Goal: Task Accomplishment & Management: Manage account settings

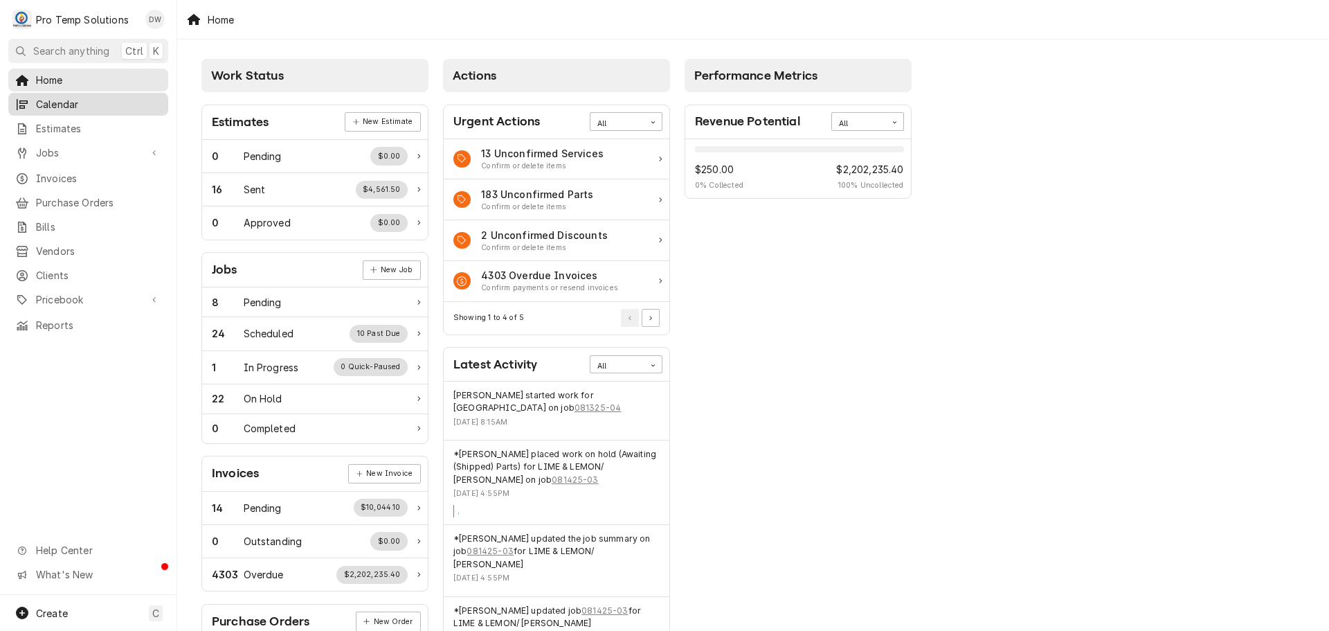
click at [79, 106] on span "Calendar" at bounding box center [98, 104] width 125 height 15
click at [67, 150] on span "Jobs" at bounding box center [88, 152] width 105 height 15
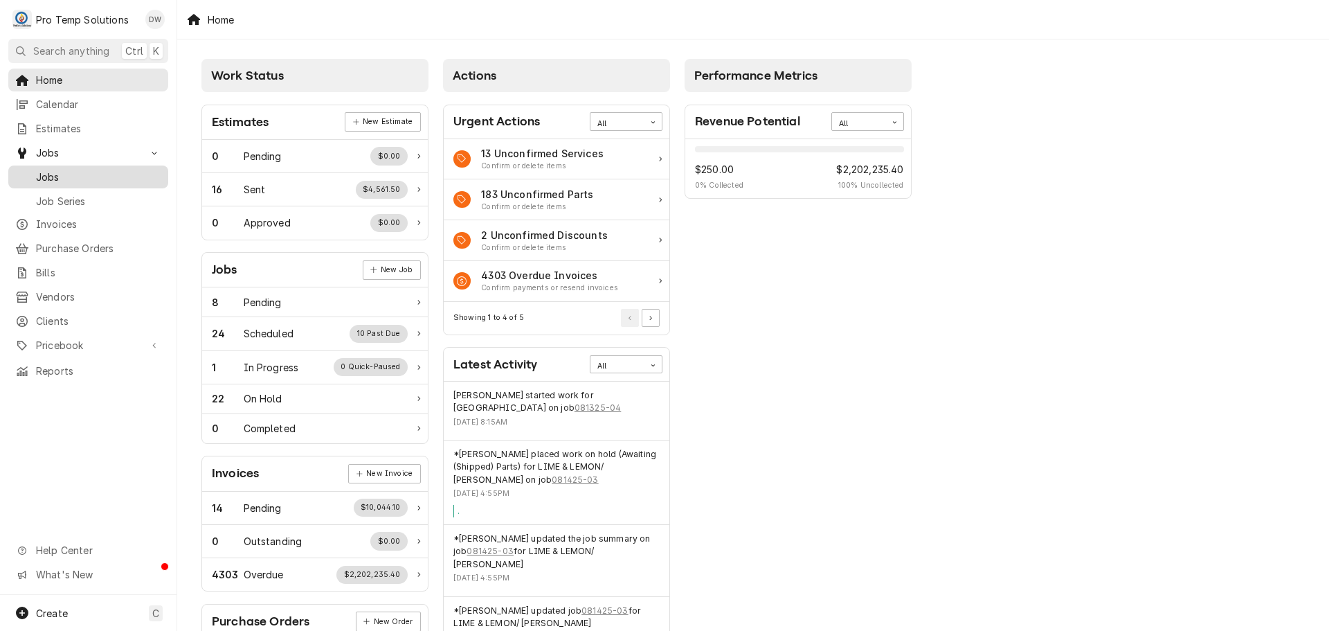
click at [60, 170] on span "Jobs" at bounding box center [98, 177] width 125 height 15
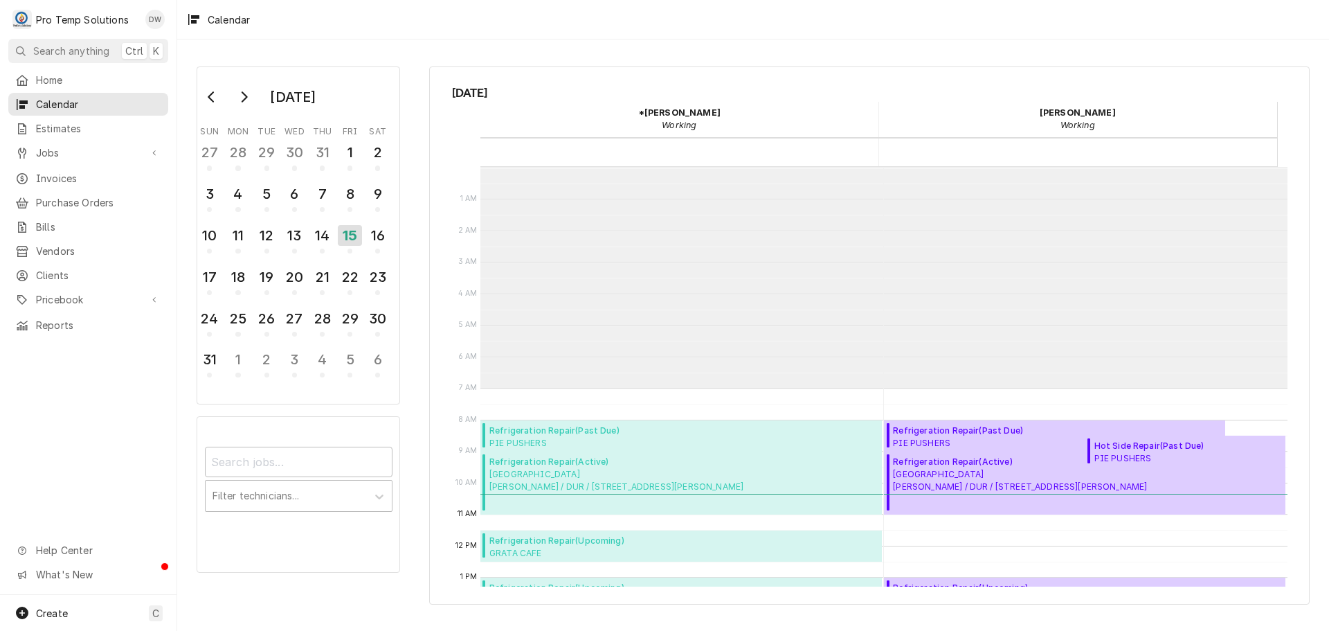
scroll to position [221, 0]
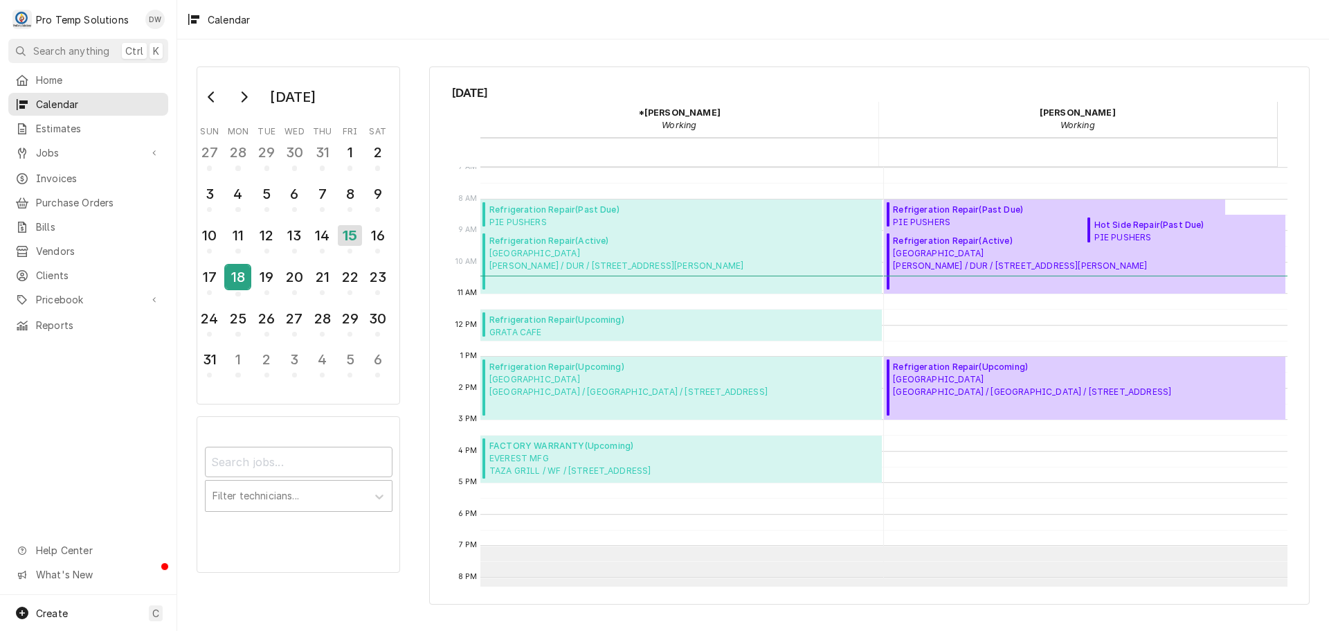
click at [233, 278] on div "18" at bounding box center [238, 277] width 24 height 24
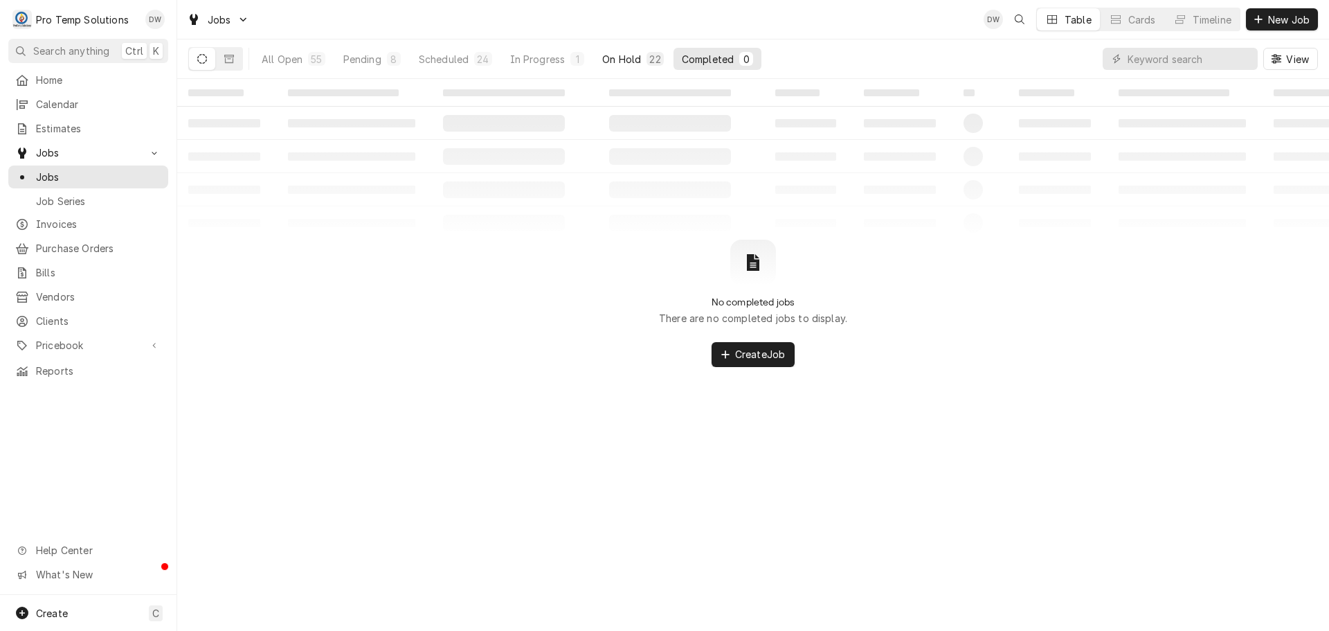
click at [613, 60] on div "On Hold" at bounding box center [621, 59] width 39 height 15
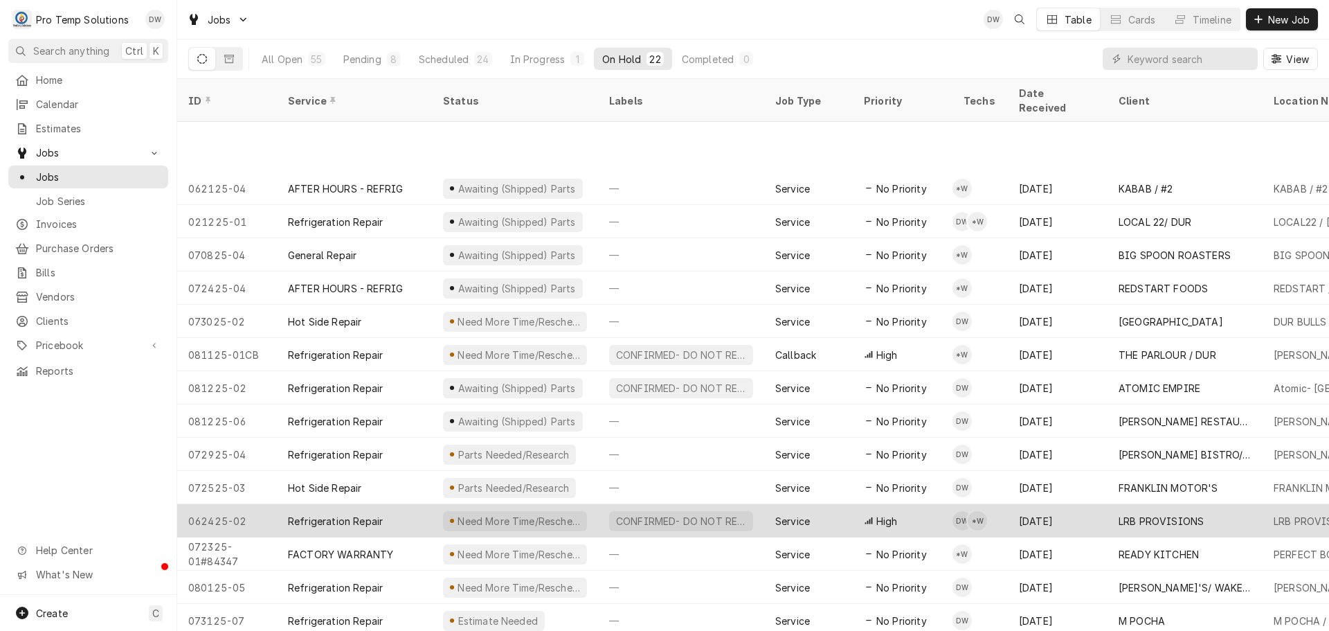
scroll to position [216, 0]
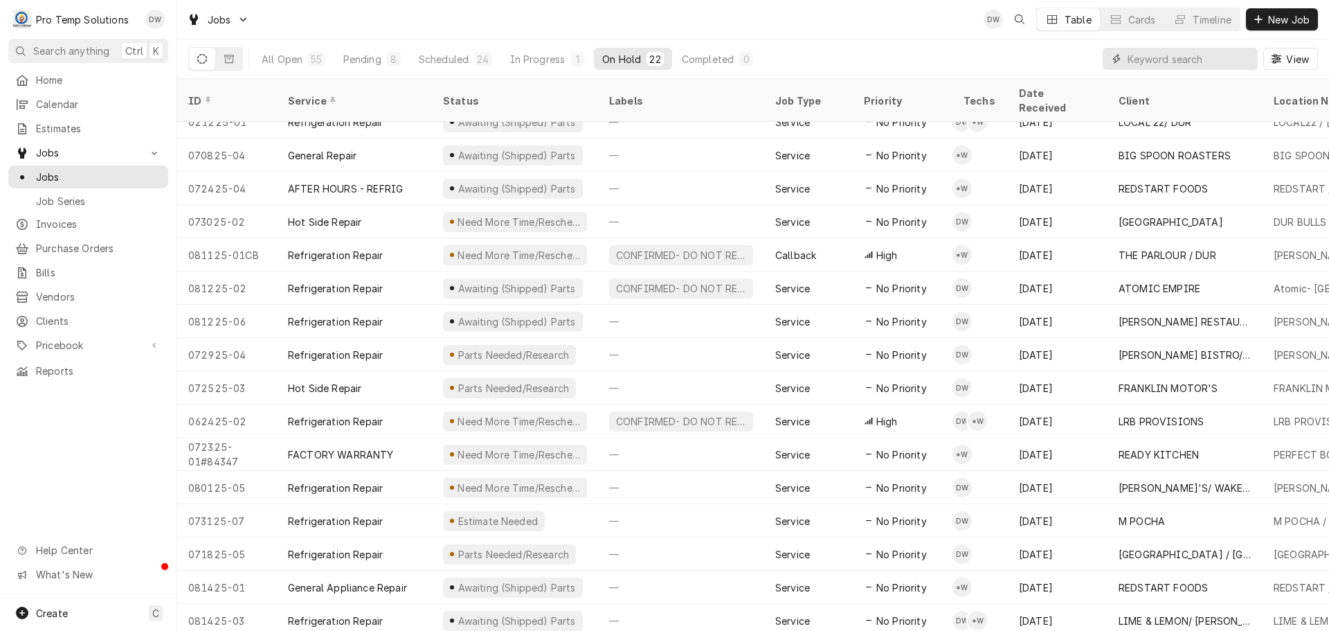
click at [1210, 62] on input "Dynamic Content Wrapper" at bounding box center [1189, 59] width 123 height 22
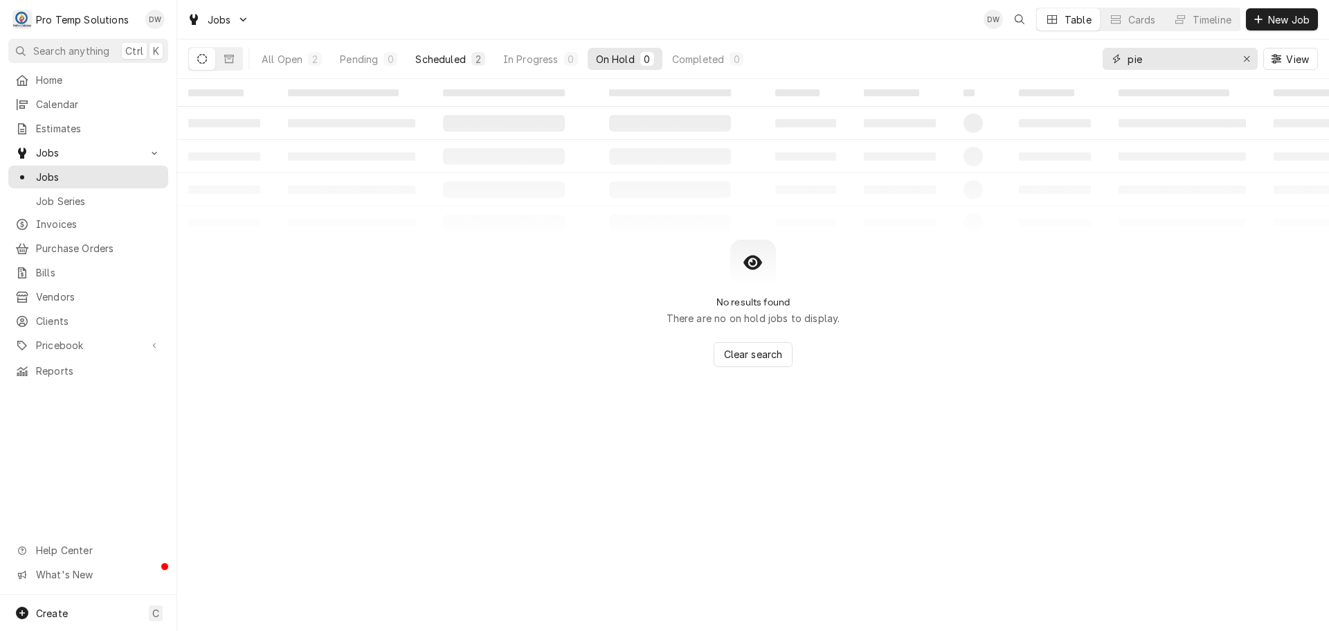
type input "pie"
click at [444, 57] on div "Scheduled" at bounding box center [440, 59] width 50 height 15
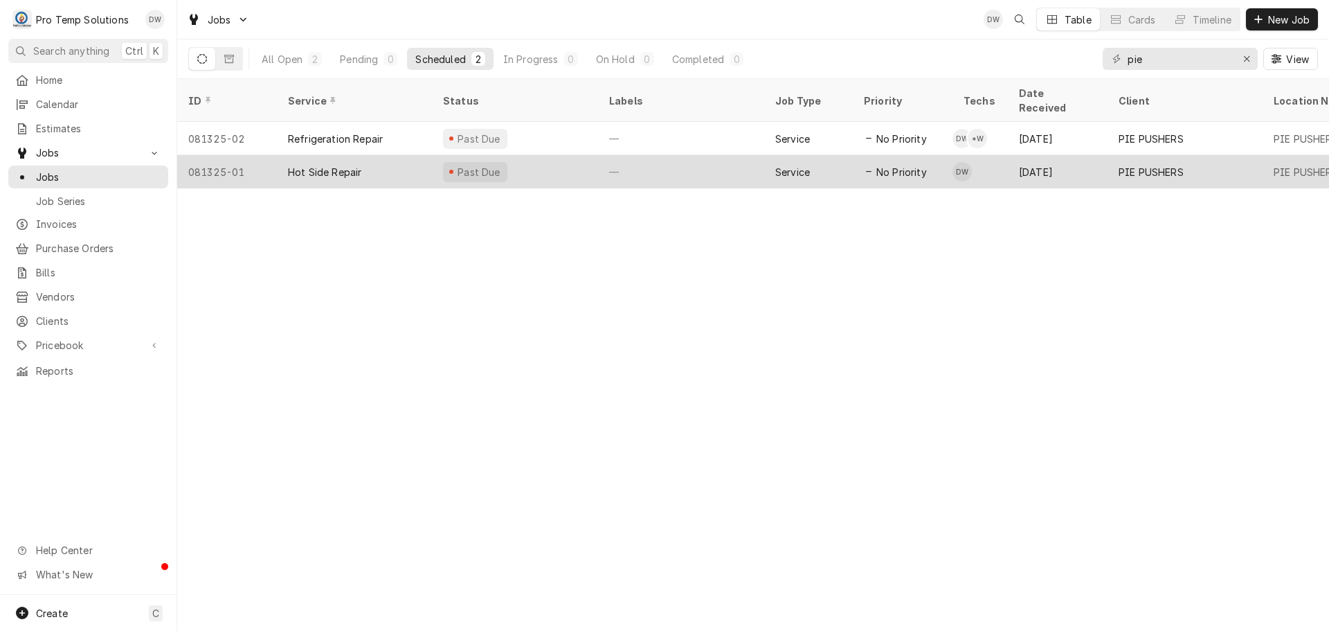
click at [698, 155] on div "—" at bounding box center [681, 171] width 166 height 33
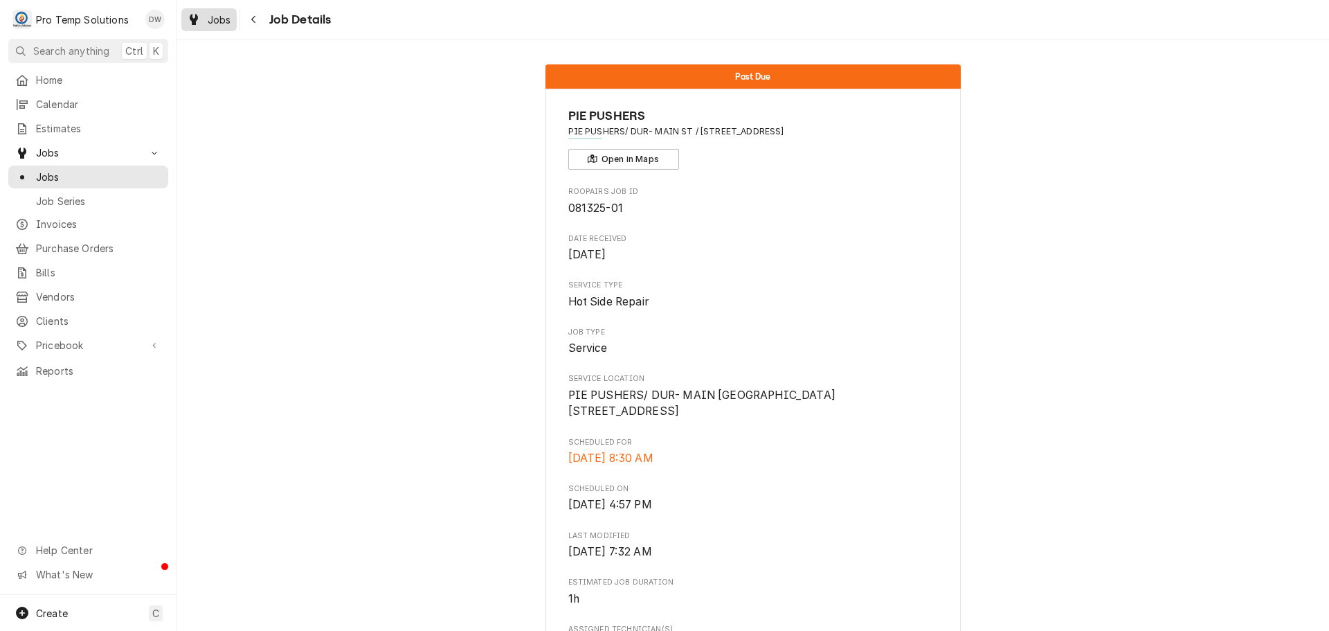
click at [208, 19] on span "Jobs" at bounding box center [220, 19] width 24 height 15
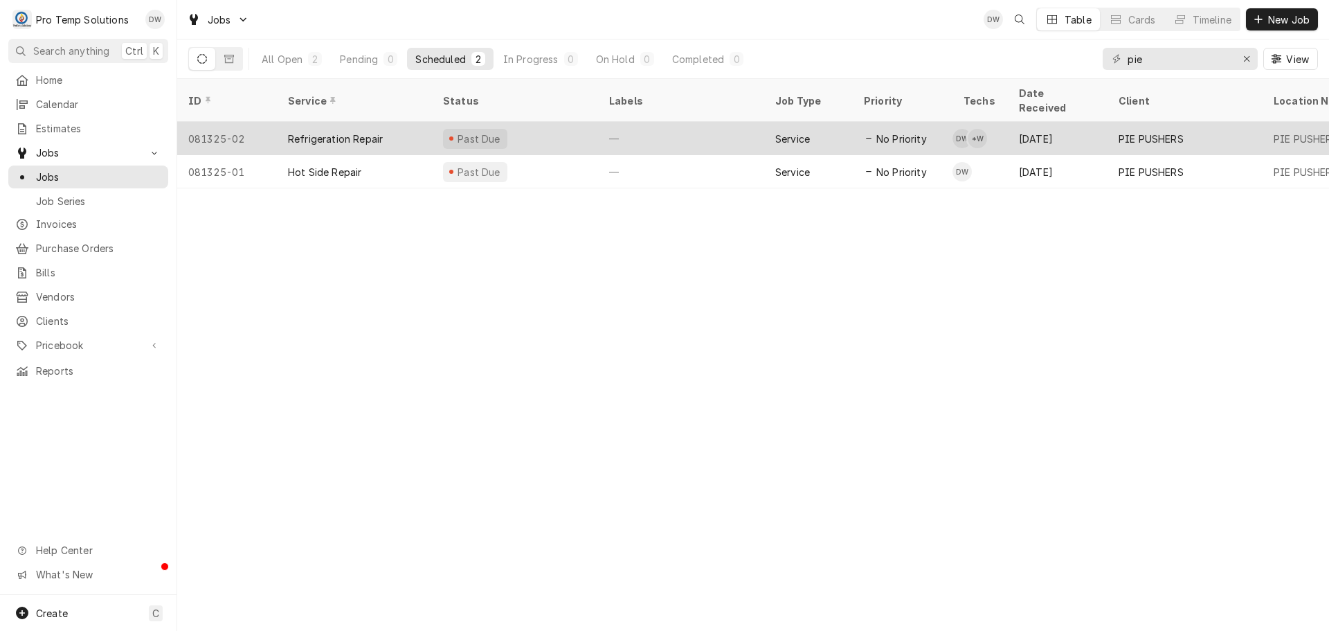
click at [631, 122] on div "—" at bounding box center [681, 138] width 166 height 33
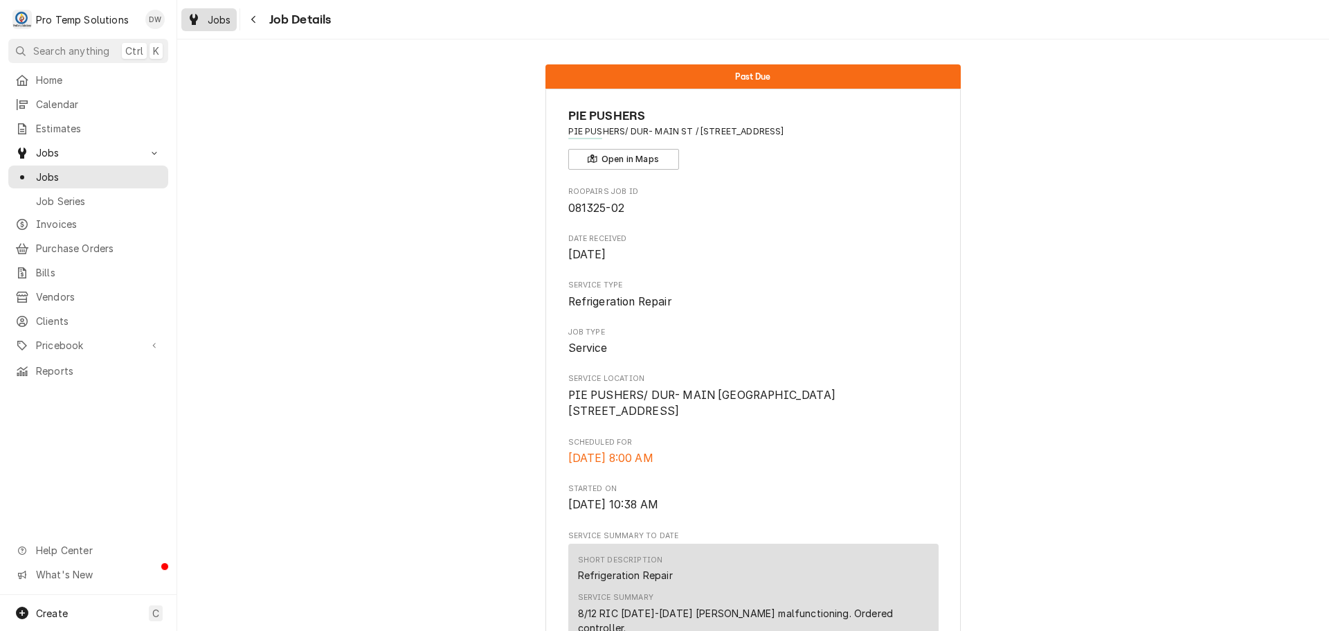
click at [203, 19] on div "Jobs" at bounding box center [209, 19] width 50 height 17
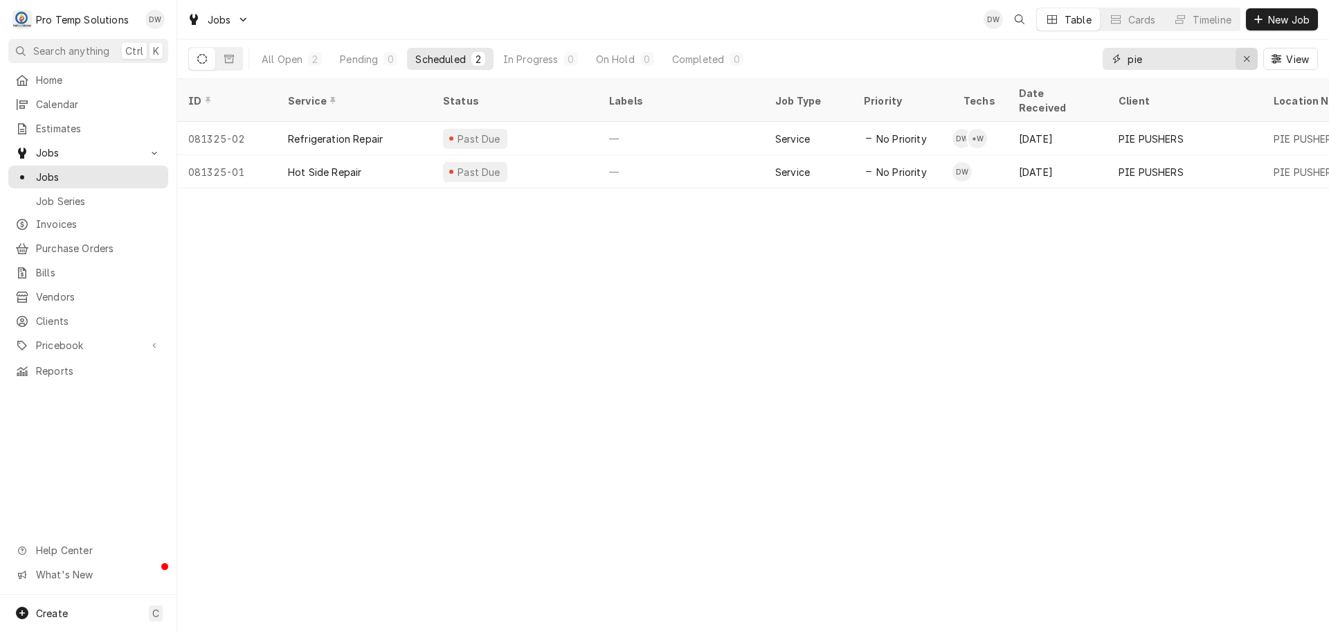
click at [1247, 51] on button "Erase input" at bounding box center [1247, 59] width 22 height 22
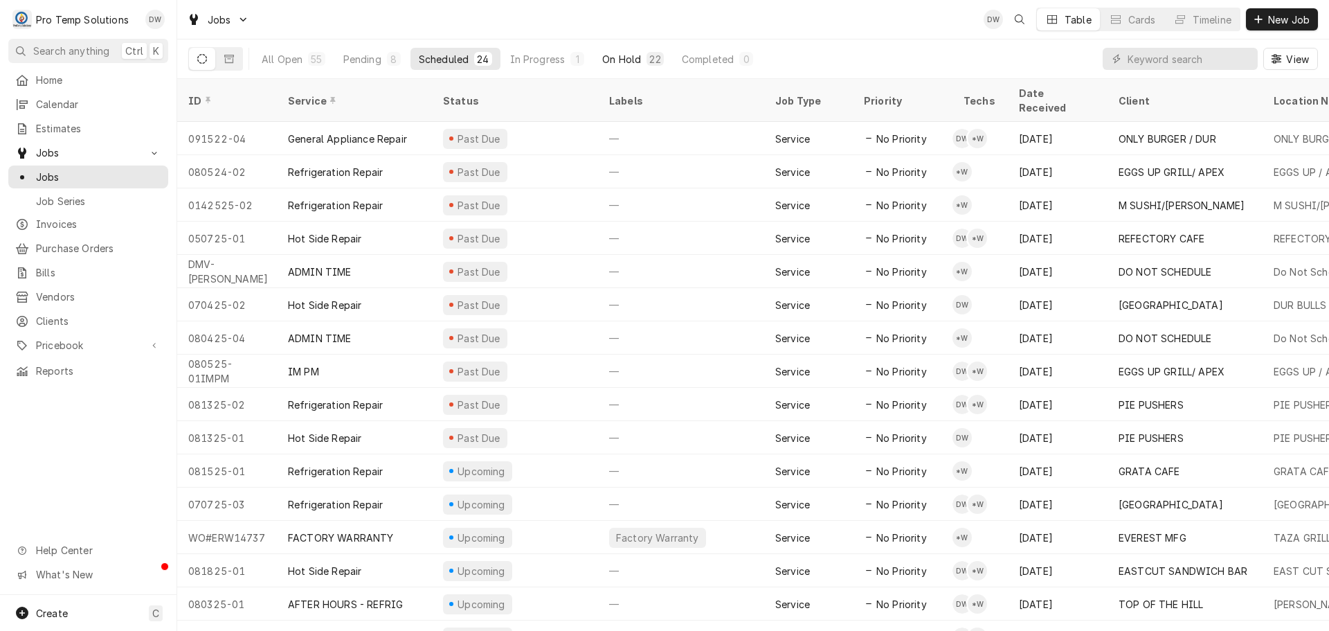
click at [613, 61] on div "On Hold" at bounding box center [621, 59] width 39 height 15
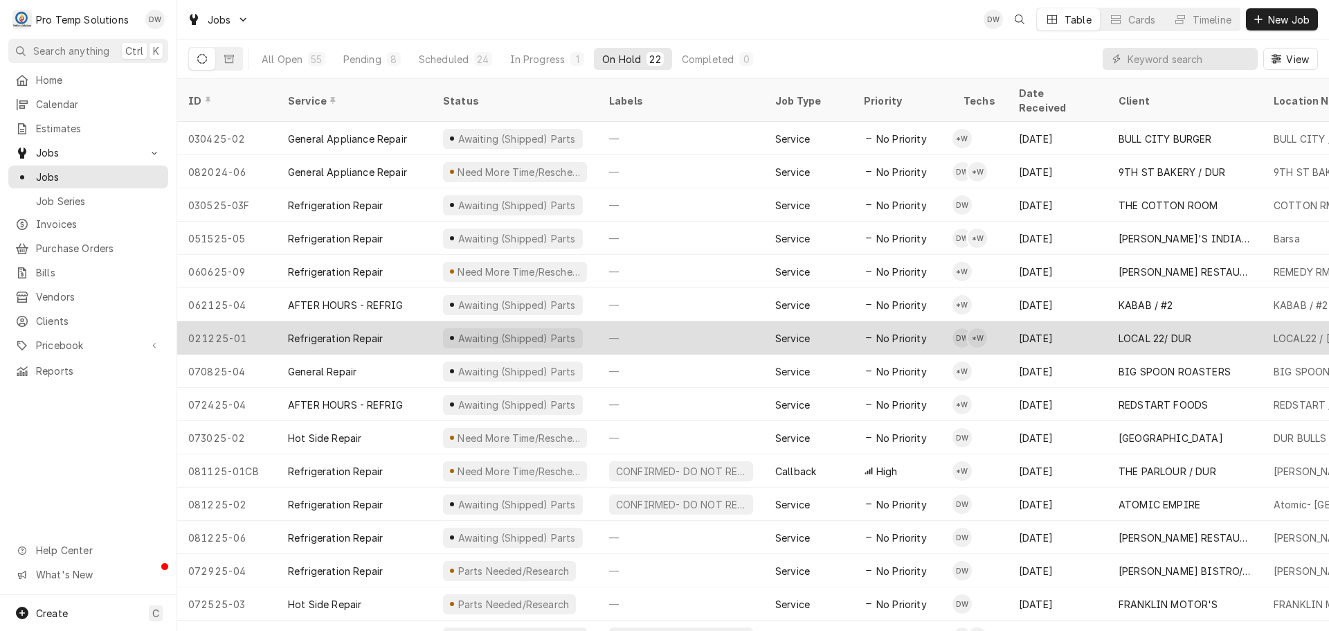
click at [712, 321] on div "—" at bounding box center [681, 337] width 166 height 33
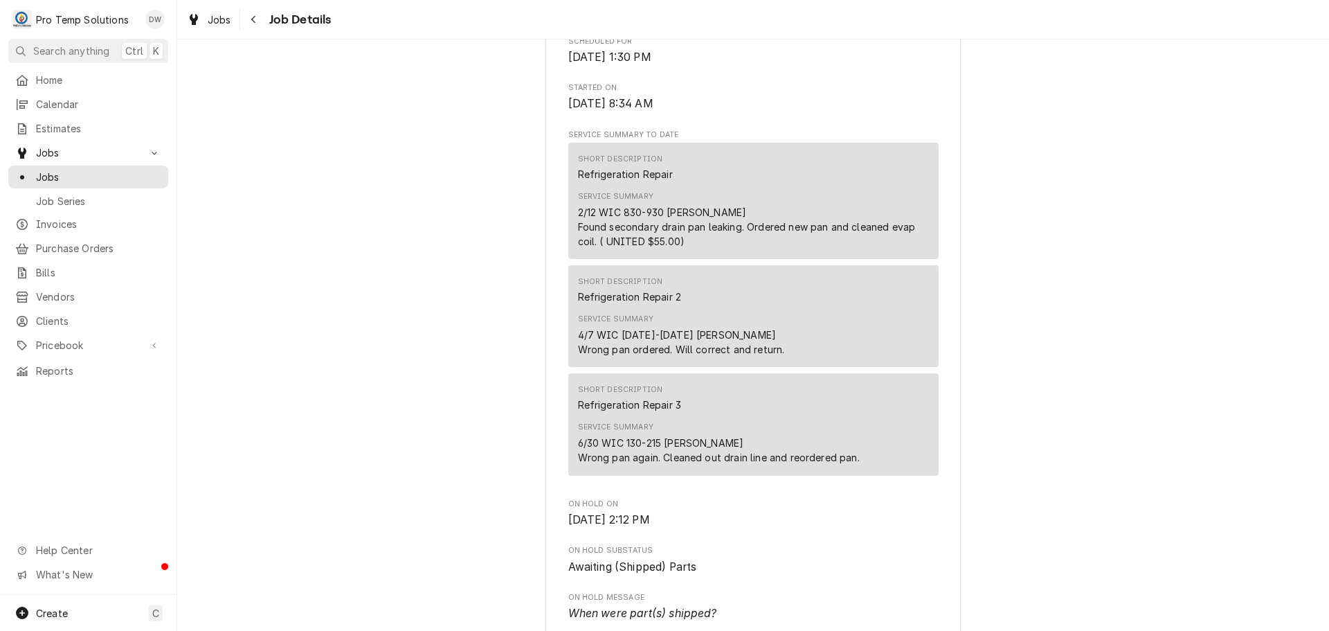
scroll to position [415, 0]
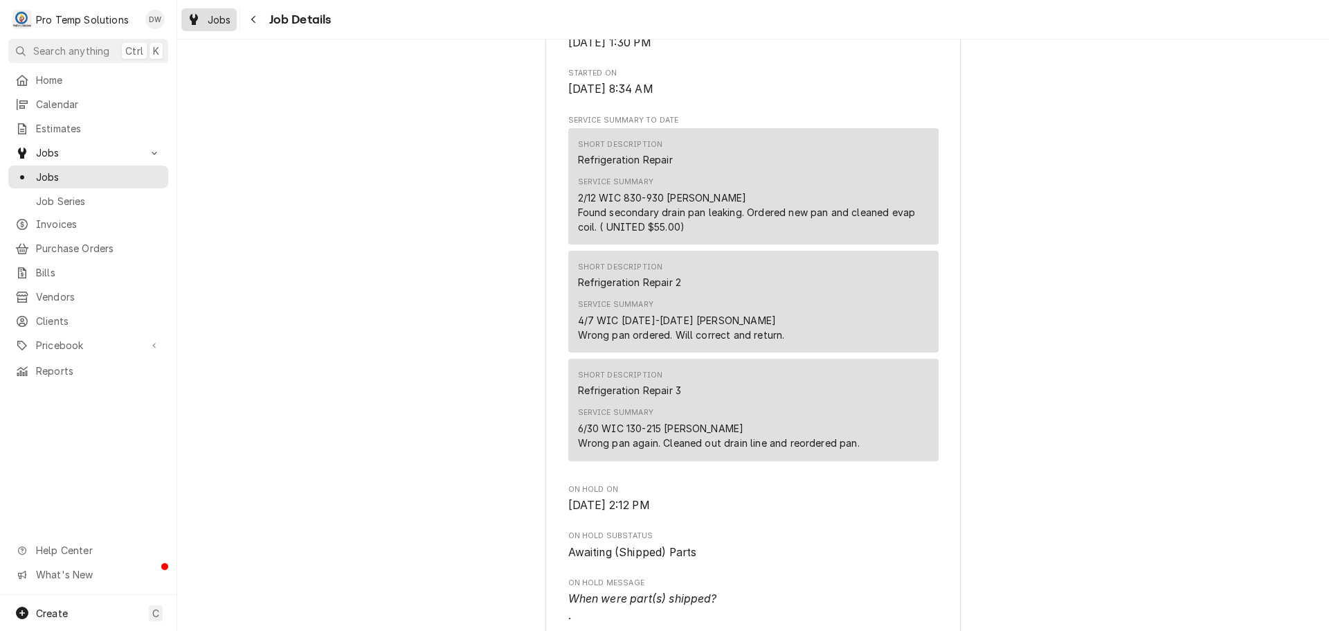
click at [214, 17] on span "Jobs" at bounding box center [220, 19] width 24 height 15
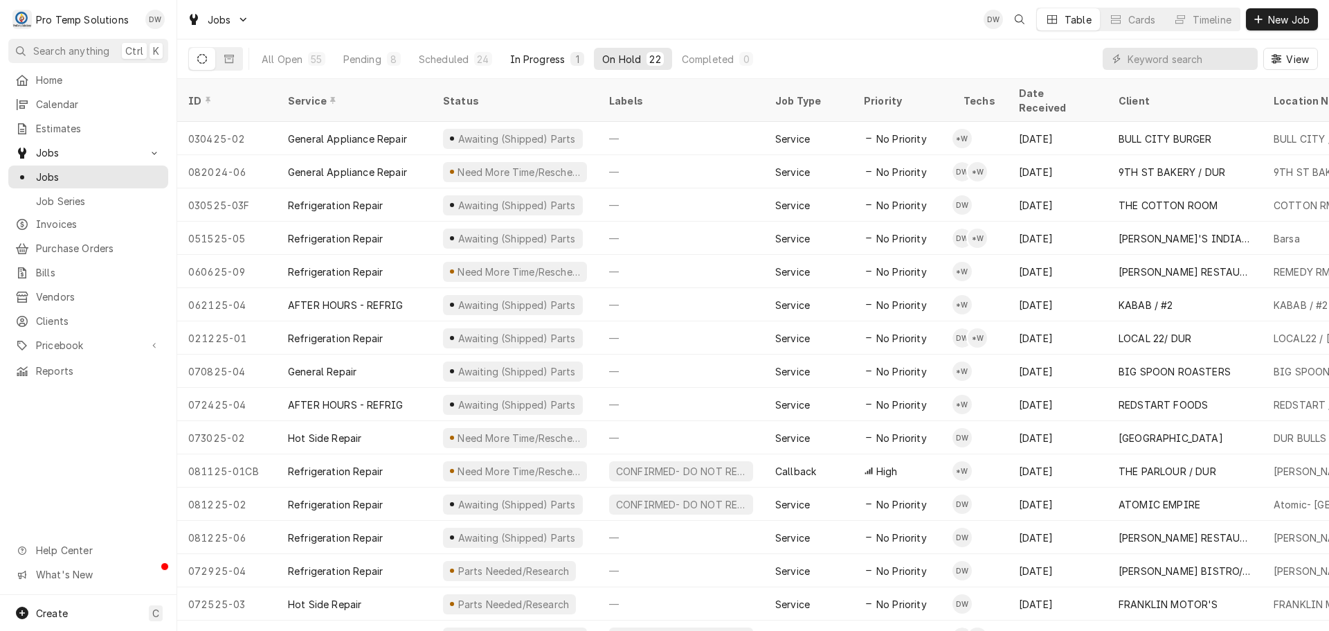
click at [529, 55] on div "In Progress" at bounding box center [537, 59] width 55 height 15
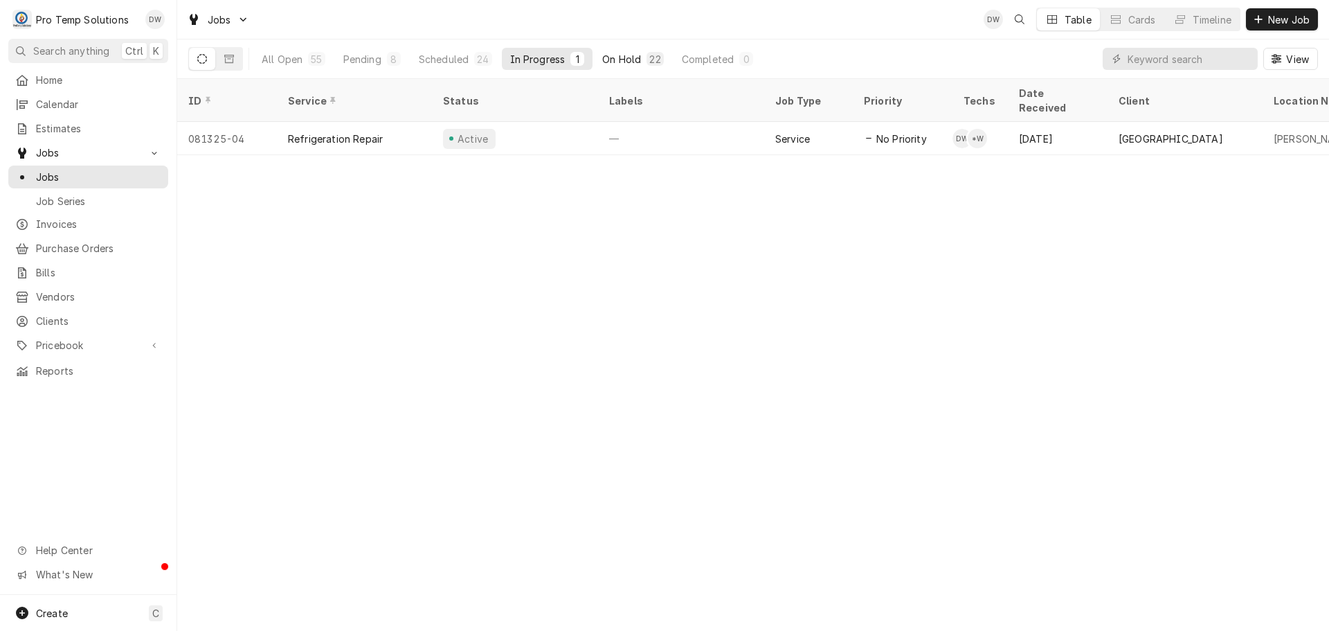
click at [627, 62] on div "On Hold" at bounding box center [621, 59] width 39 height 15
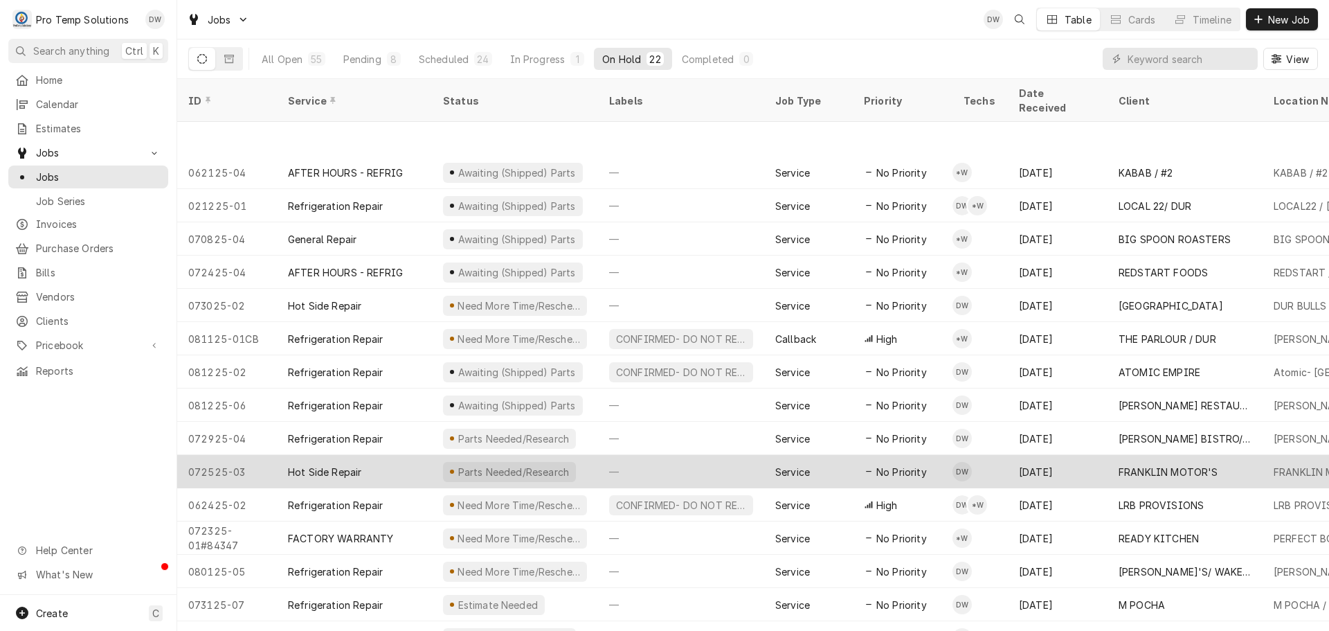
scroll to position [216, 0]
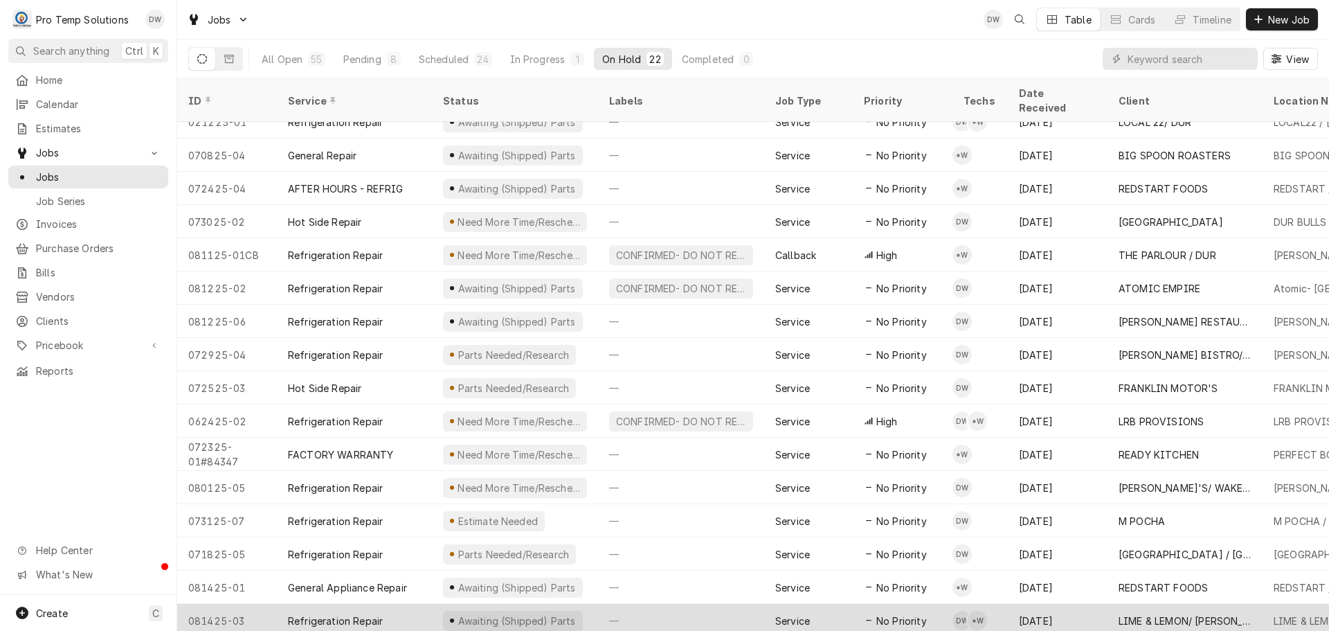
click at [693, 604] on div "—" at bounding box center [681, 620] width 166 height 33
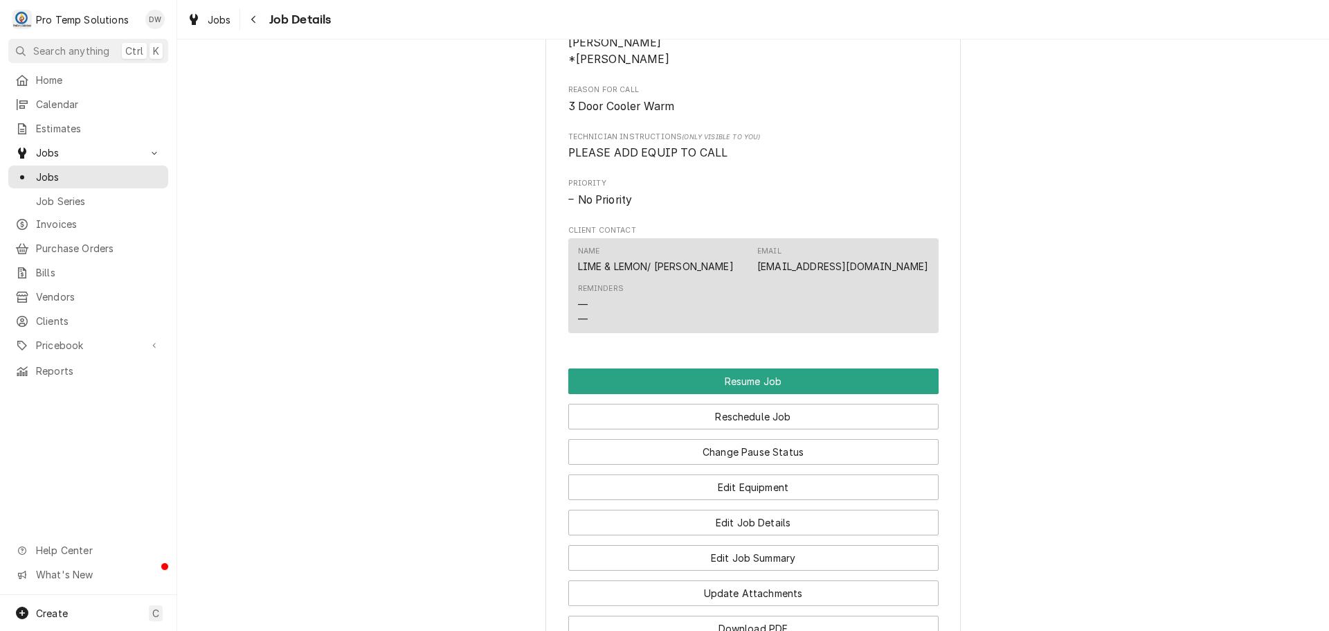
scroll to position [1108, 0]
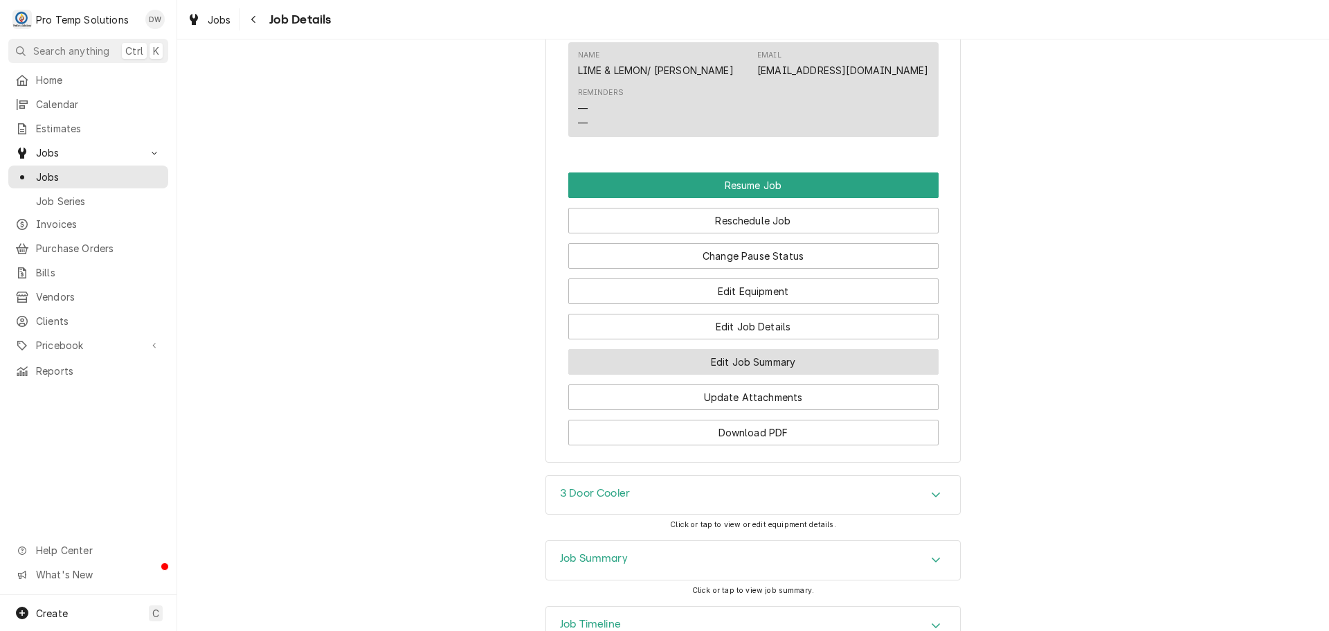
click at [731, 375] on button "Edit Job Summary" at bounding box center [753, 362] width 370 height 26
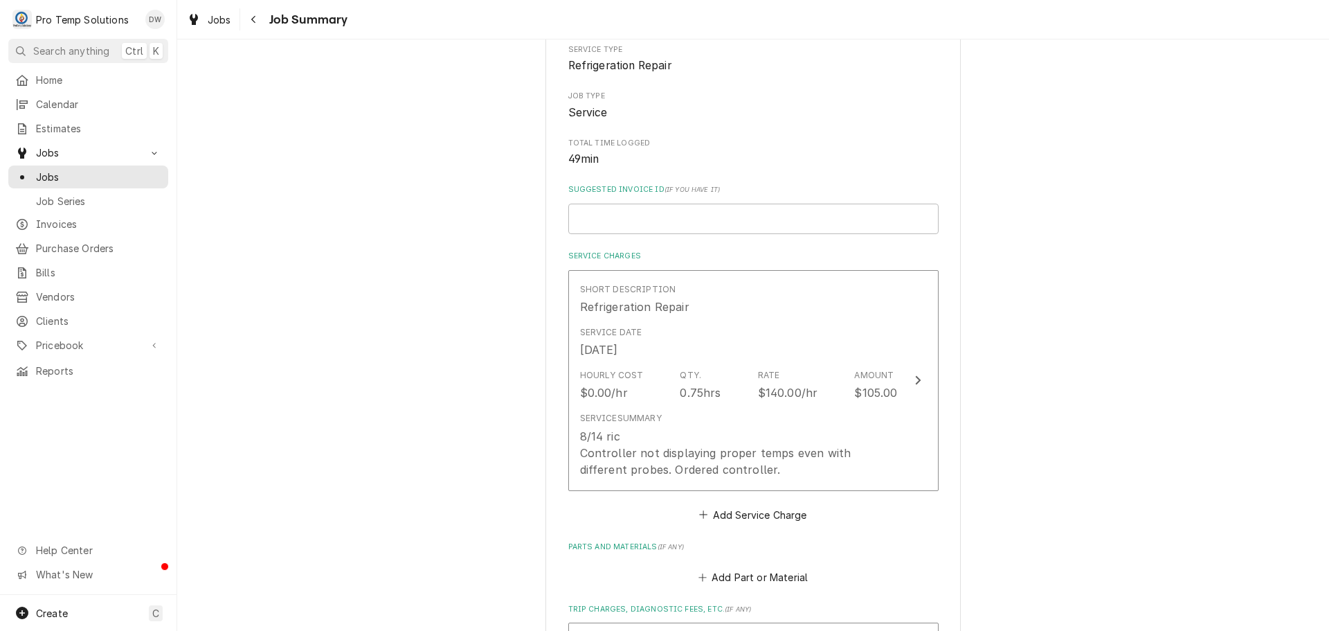
scroll to position [208, 0]
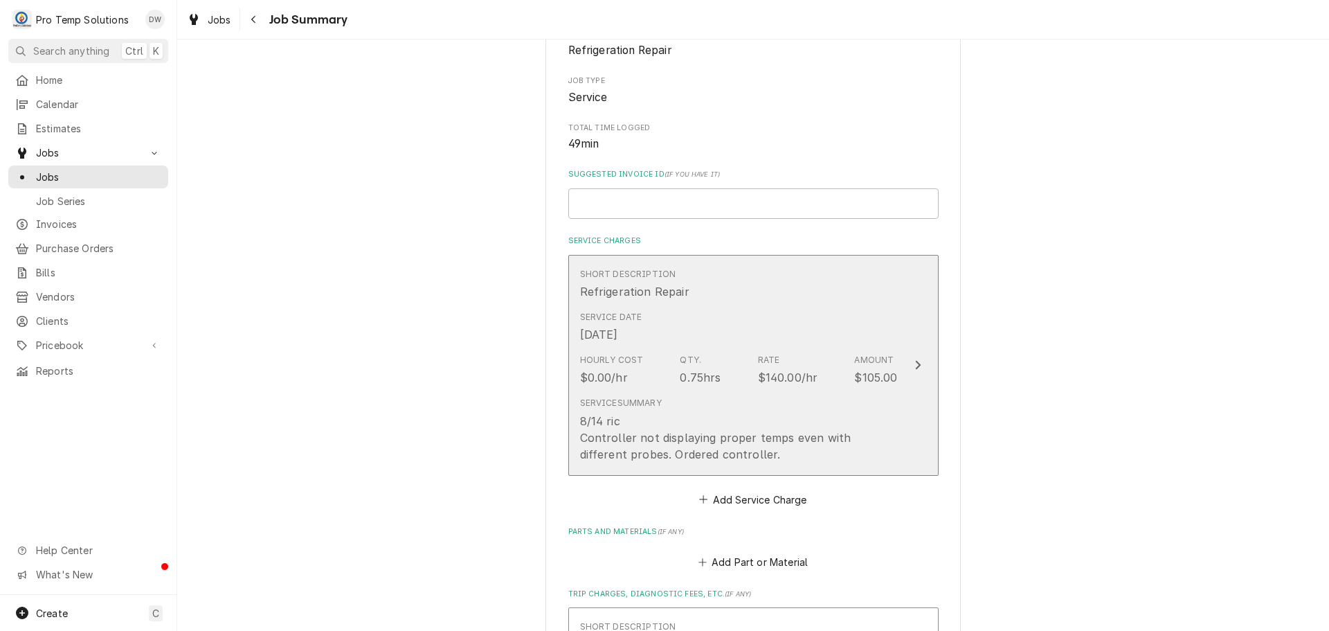
click at [915, 364] on icon "Update Line Item" at bounding box center [918, 365] width 6 height 9
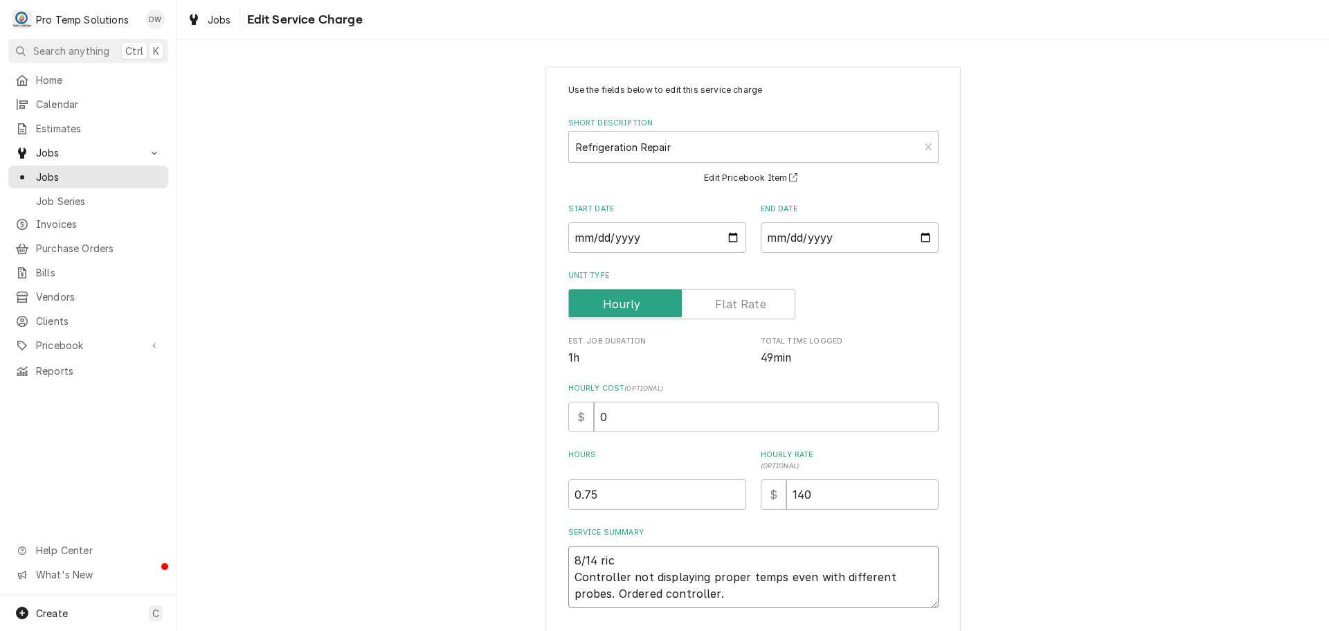
click at [621, 557] on textarea "8/14 ric Controller not displaying proper temps even with different probes. Ord…" at bounding box center [753, 577] width 370 height 62
type textarea "x"
type textarea "8/14 ri Controller not displaying proper temps even with different probes. Orde…"
type textarea "x"
type textarea "8/14 r Controller not displaying proper temps even with different probes. Order…"
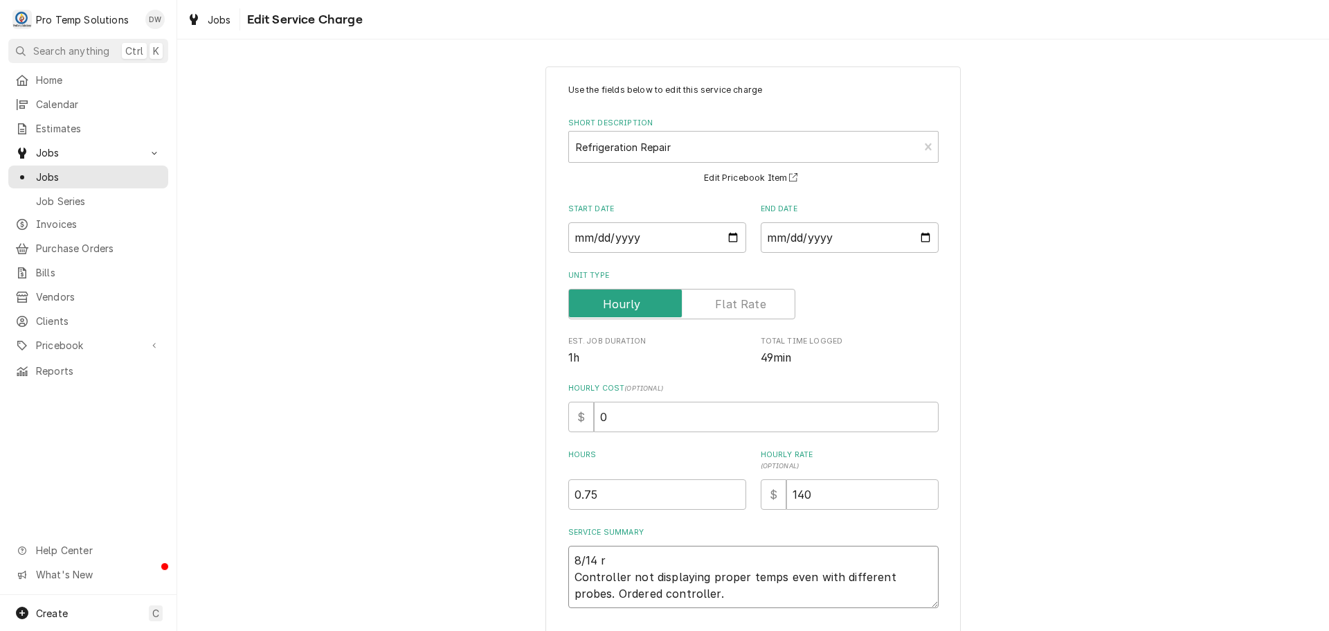
type textarea "x"
type textarea "8/14 Controller not displaying proper temps even with different probes. Ordered…"
type textarea "x"
type textarea "8/14 4 Controller not displaying proper temps even with different probes. Order…"
type textarea "x"
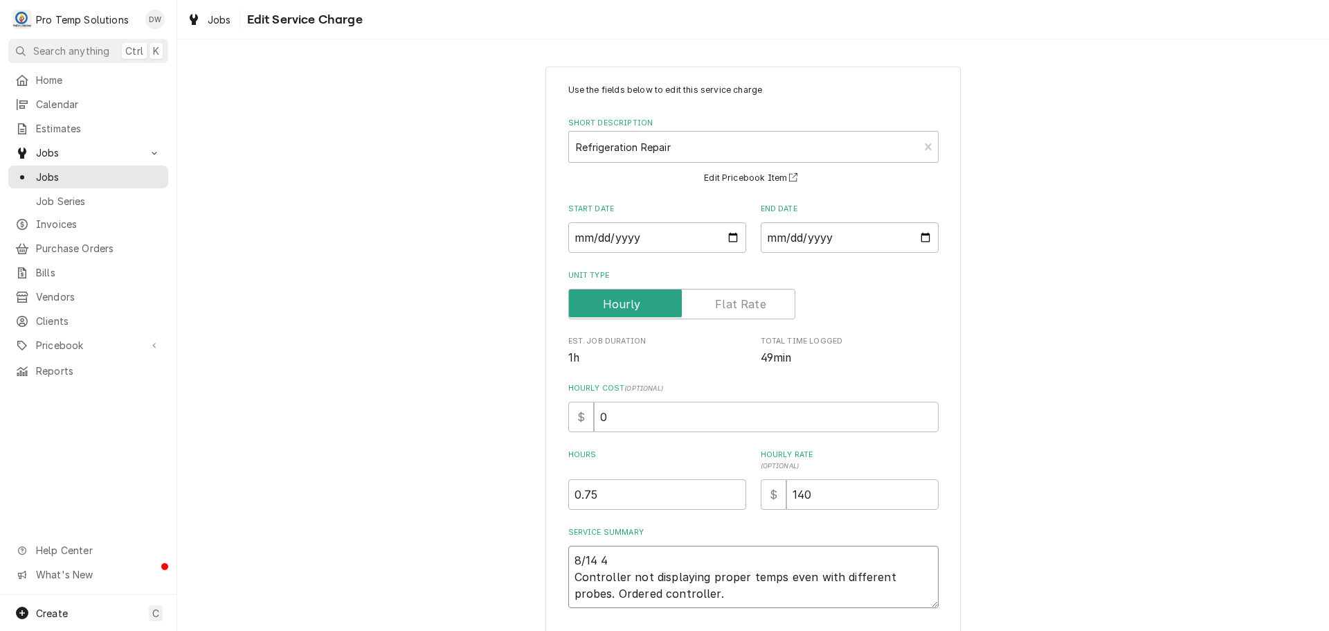
type textarea "8/14 40 Controller not displaying proper temps even with different probes. Orde…"
type textarea "x"
type textarea "8/14 405 Controller not displaying proper temps even with different probes. Ord…"
type textarea "x"
type textarea "8/14 405- Controller not displaying proper temps even with different probes. Or…"
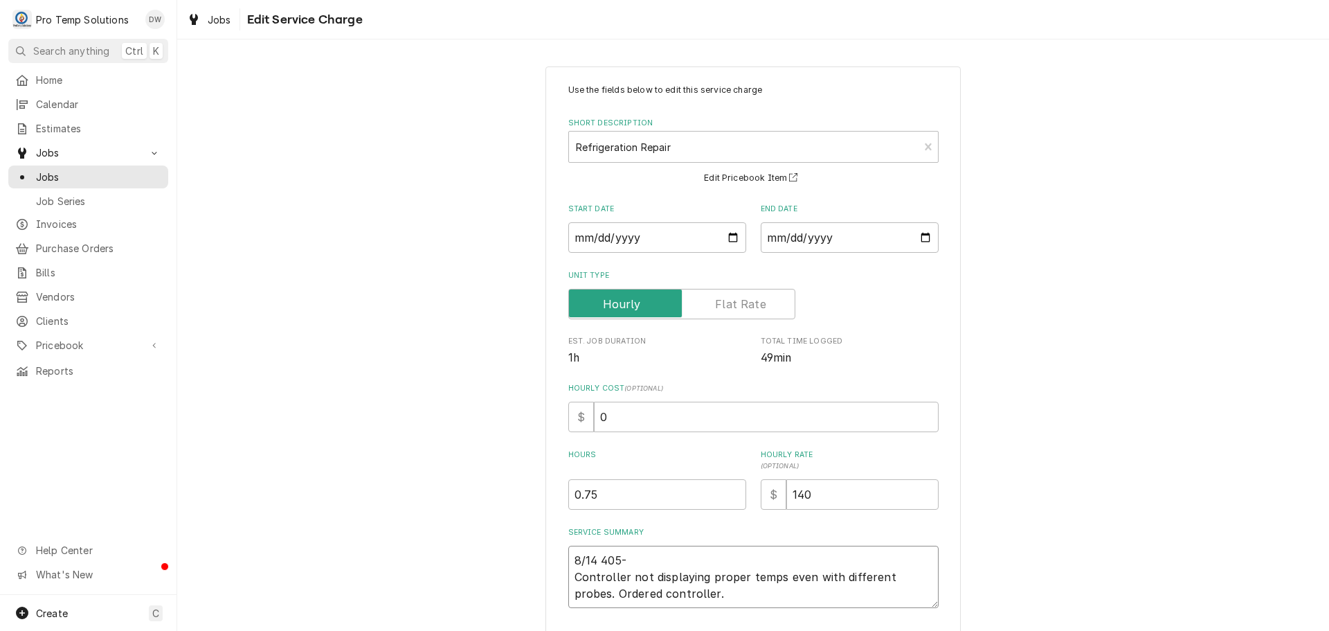
type textarea "x"
type textarea "8/14 405-5 Controller not displaying proper temps even with different probes. O…"
type textarea "x"
type textarea "8/14 405-50 Controller not displaying proper temps even with different probes. …"
type textarea "x"
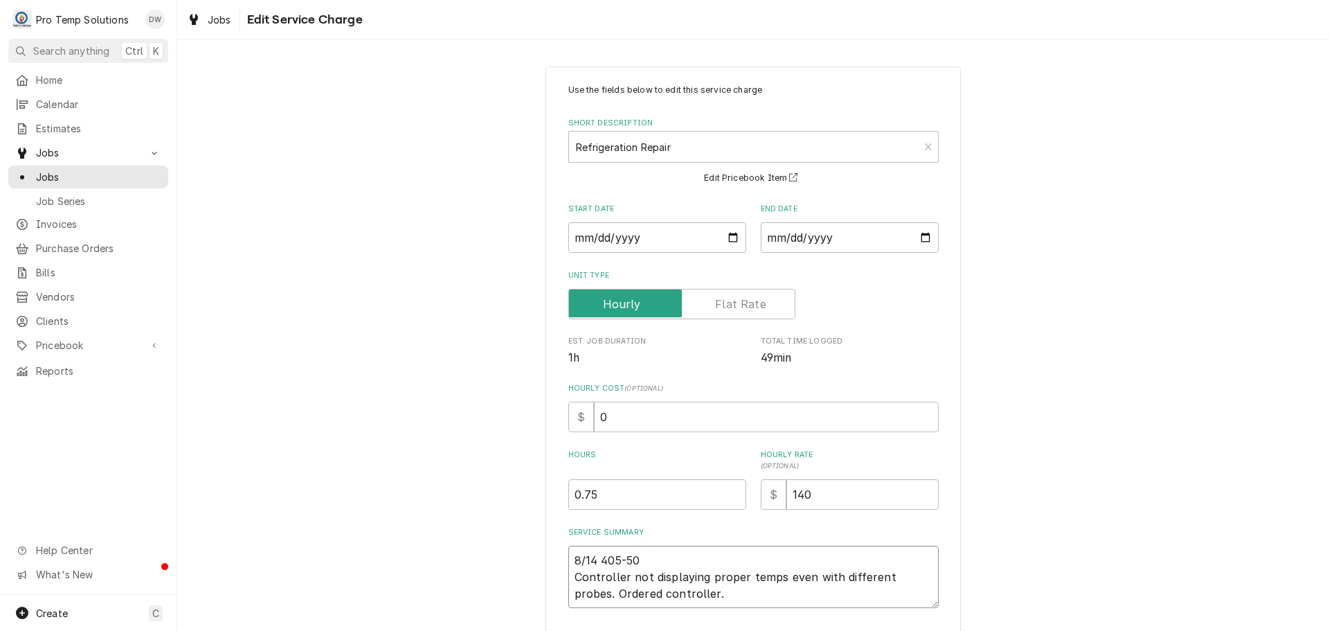
type textarea "8/14 405-500 Controller not displaying proper temps even with different probes.…"
type textarea "x"
type textarea "8/14 405-500 Controller not displaying proper temps even with different probes.…"
type textarea "x"
type textarea "8/14 405-500 k Controller not displaying proper temps even with different probe…"
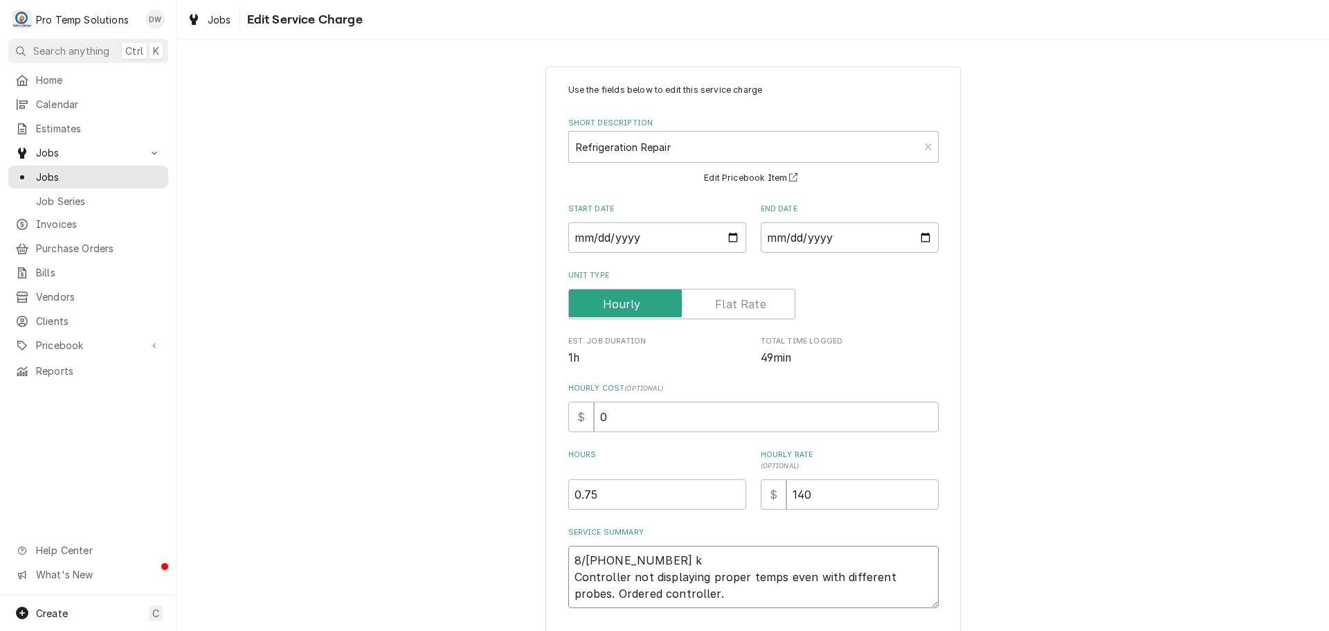
type textarea "x"
type textarea "8/14 405-500 ke Controller not displaying proper temps even with different prob…"
type textarea "x"
type textarea "8/14 405-500 kev Controller not displaying proper temps even with different pro…"
type textarea "x"
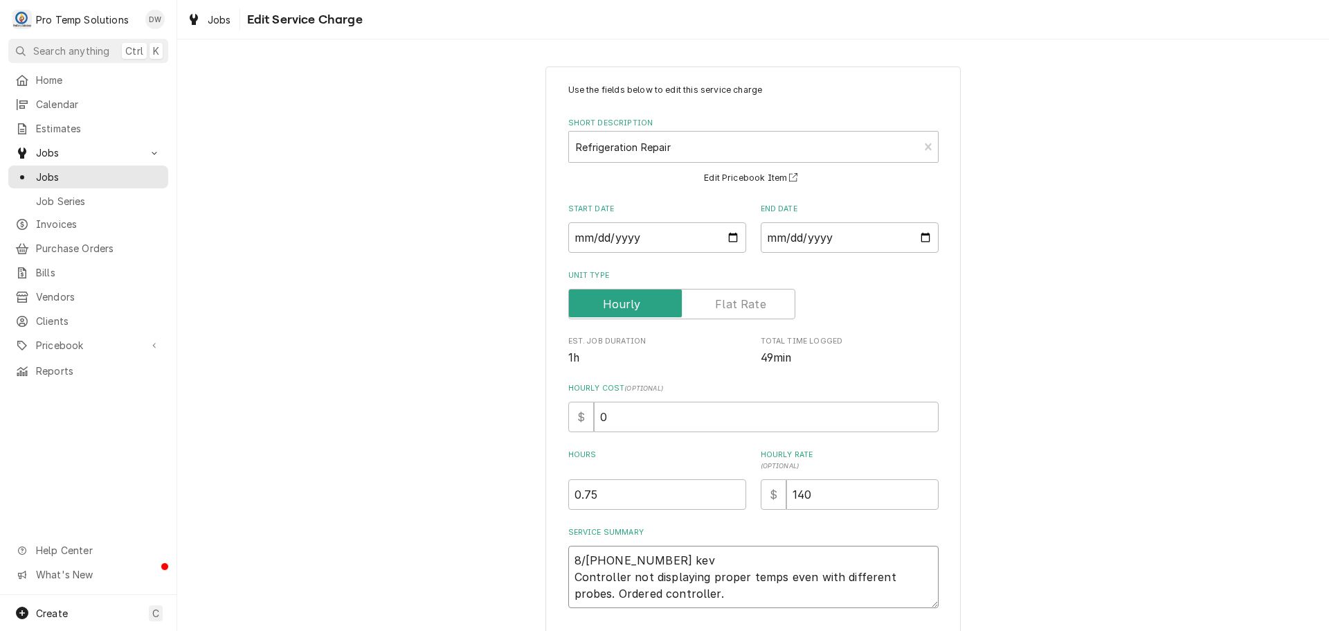
type textarea "8/14 405-500 kevi Controller not displaying proper temps even with different pr…"
type textarea "x"
type textarea "8/14 405-500 kevin Controller not displaying proper temps even with different p…"
type textarea "x"
type textarea "8/14 405-500 kevin Controller not displaying proper temps even with different p…"
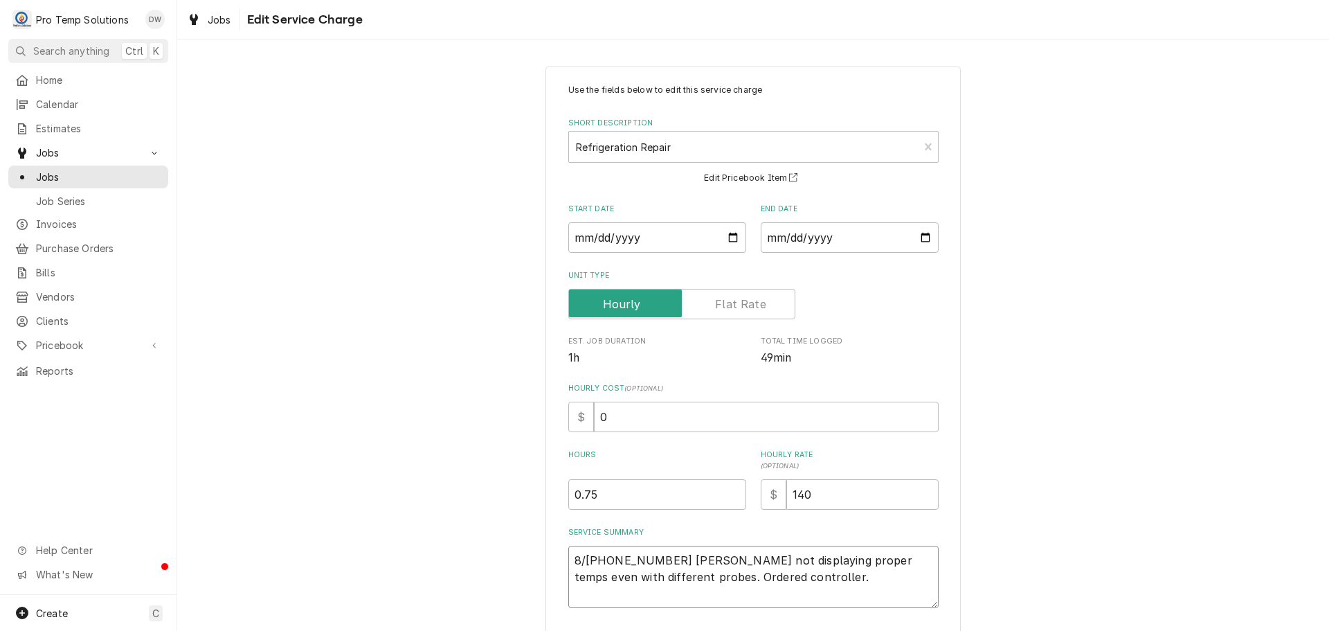
type textarea "x"
type textarea "8/14 405-500 kevin k Controller not displaying proper temps even with different…"
type textarea "x"
type textarea "8/14 405-500 kevin ko Controller not displaying proper temps even with differen…"
type textarea "x"
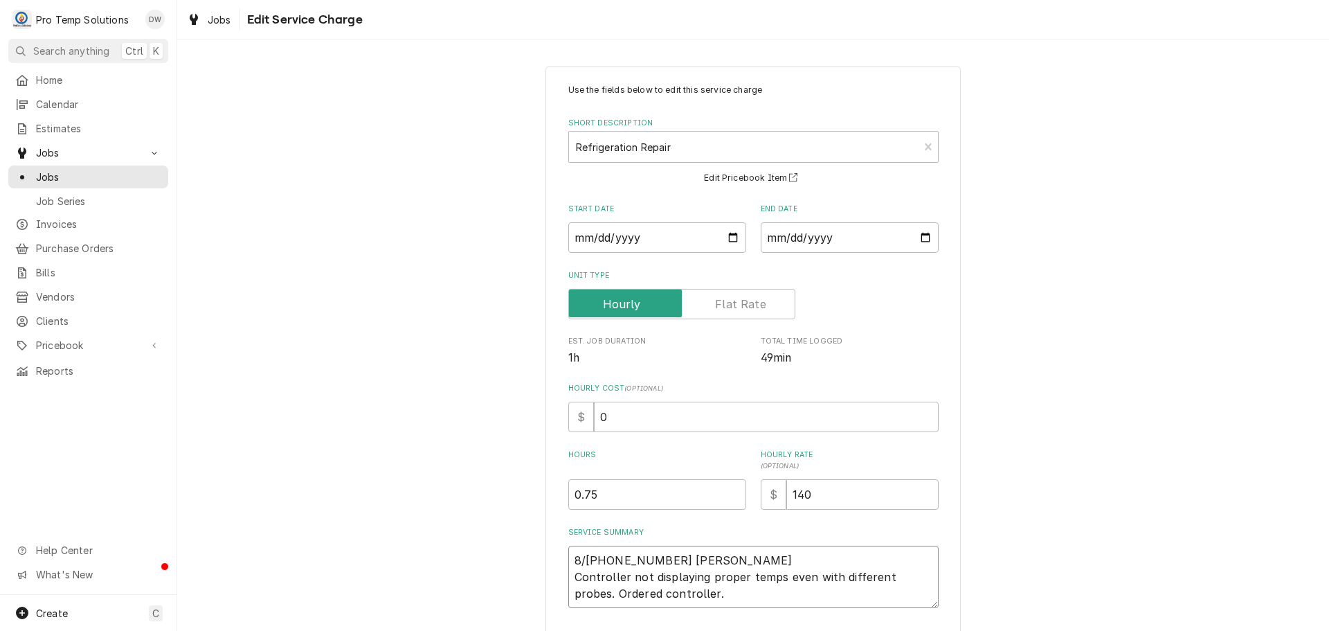
type textarea "8/14 405-500 kevin kot Controller not displaying proper temps even with differe…"
type textarea "x"
type textarea "8/14 405-500 kevin koty Controller not displaying proper temps even with differ…"
type textarea "x"
type textarea "8/14 405-500 kevin koty Controller not displaying proper temps even with differ…"
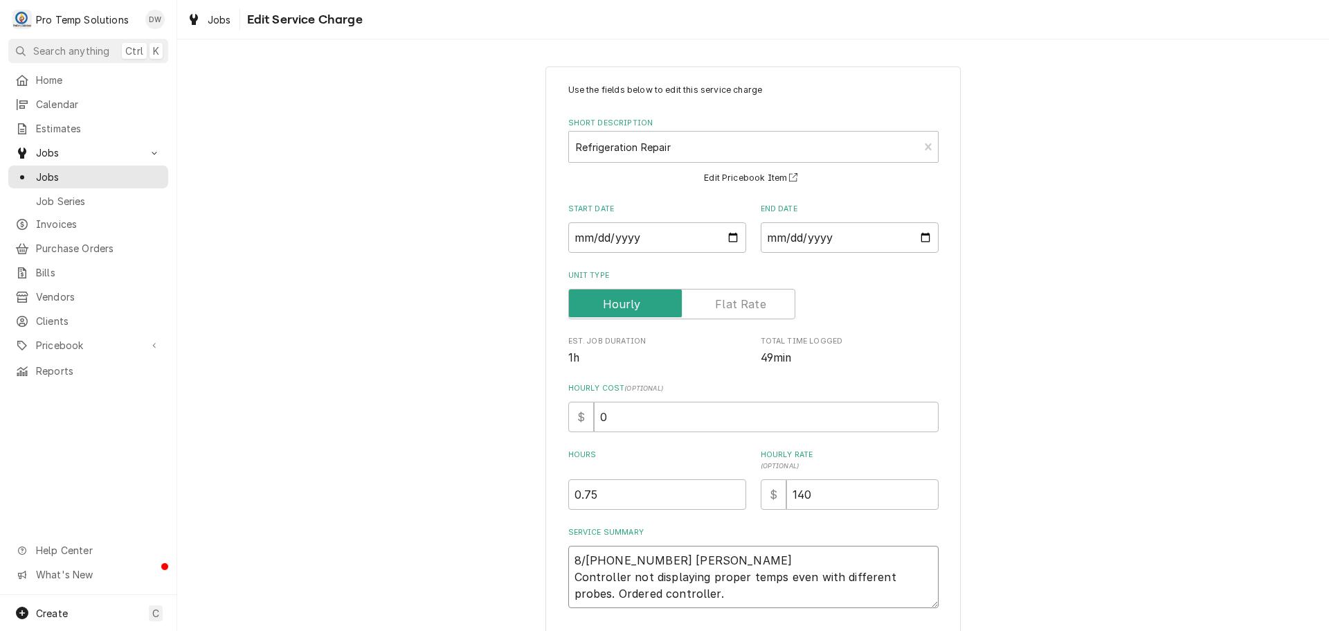
type textarea "x"
type textarea "8/14 405-500 kevin koty Controller not displaying proper temps even with differ…"
type textarea "x"
type textarea "8/14 405-500 kevin kot Controller not displaying proper temps even with differe…"
type textarea "x"
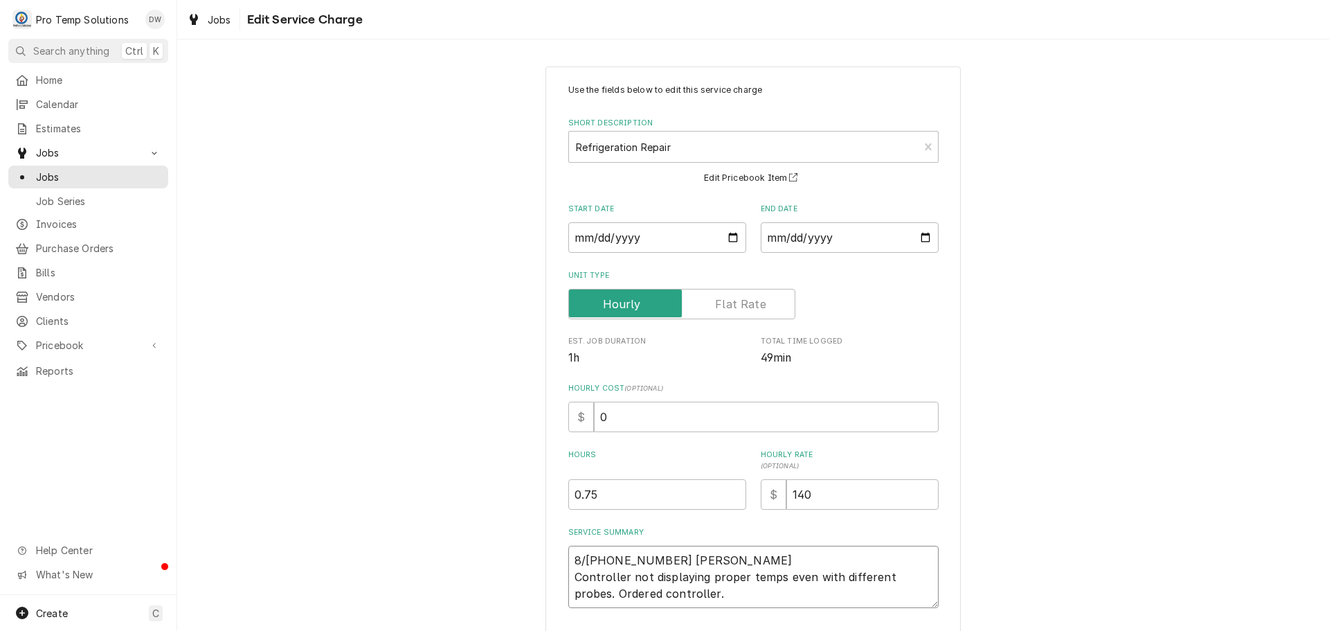
type textarea "8/14 405-500 kevin ko Controller not displaying proper temps even with differen…"
type textarea "x"
type textarea "8/14 405-500 kevin k Controller not displaying proper temps even with different…"
type textarea "x"
type textarea "8/14 405-500 kevin Controller not displaying proper temps even with different p…"
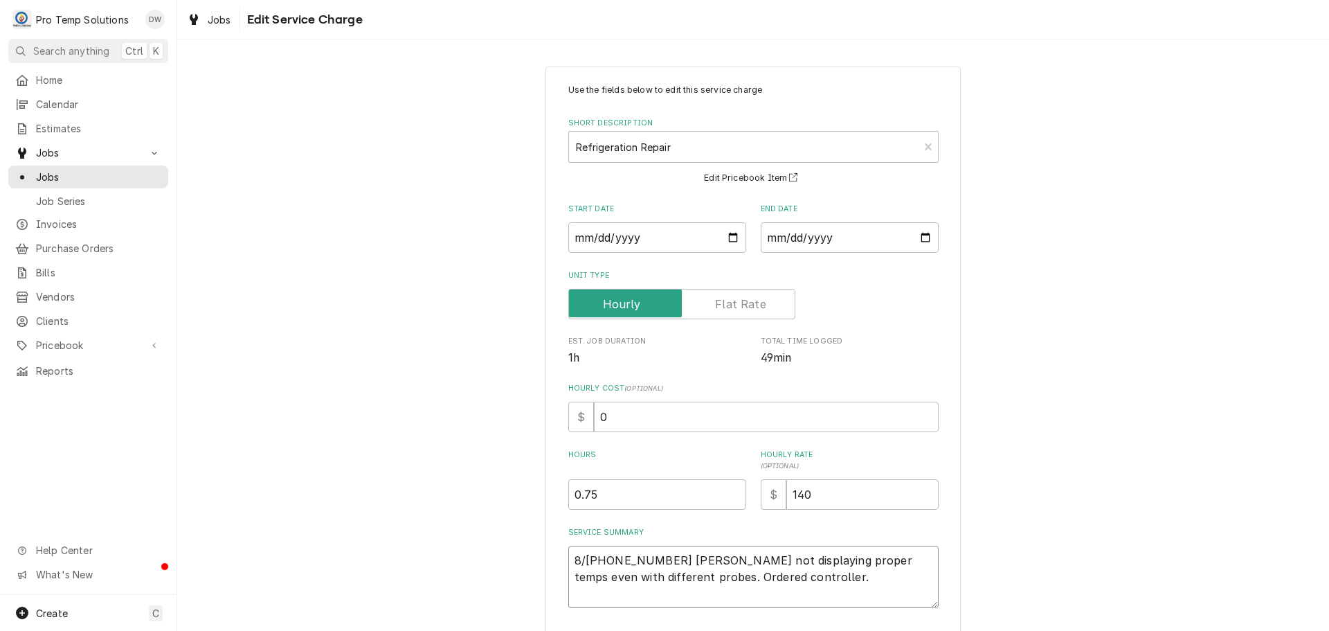
type textarea "x"
type textarea "8/14 405-500 kevin Controller not displaying proper temps even with different p…"
type textarea "x"
type textarea "8/14 405-500 kevi Controller not displaying proper temps even with different pr…"
type textarea "x"
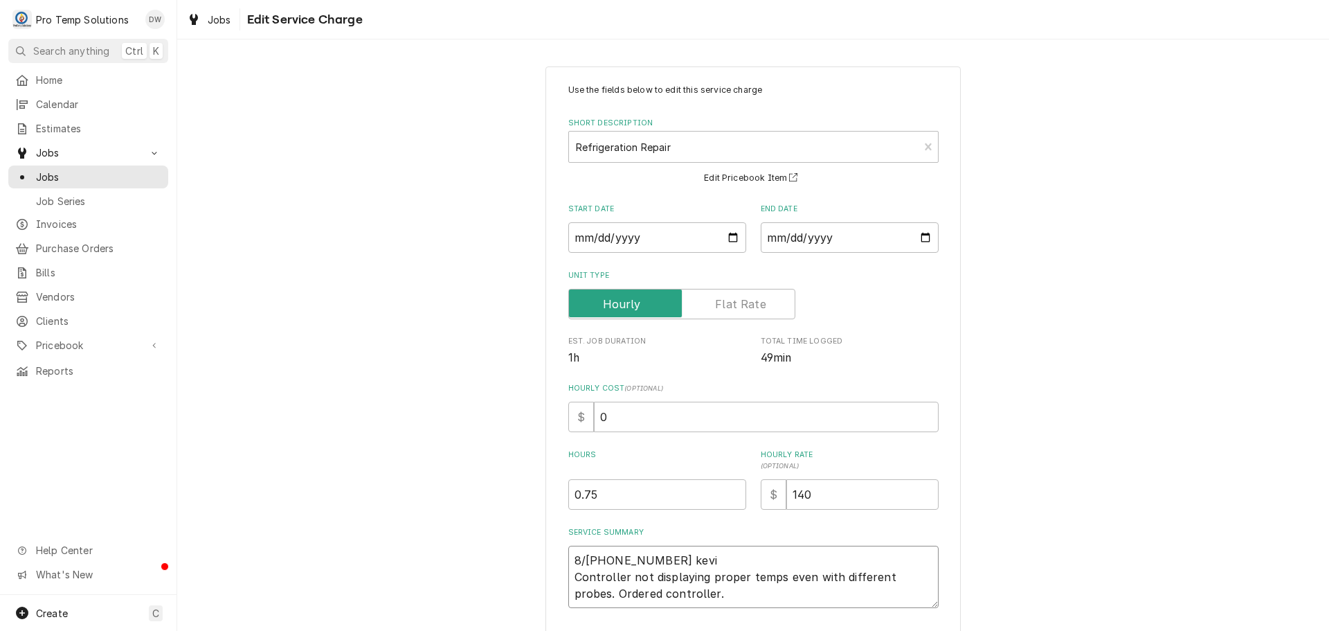
type textarea "8/14 405-500 kev Controller not displaying proper temps even with different pro…"
type textarea "x"
type textarea "8/14 405-500 ke Controller not displaying proper temps even with different prob…"
type textarea "x"
type textarea "8/14 405-500 k Controller not displaying proper temps even with different probe…"
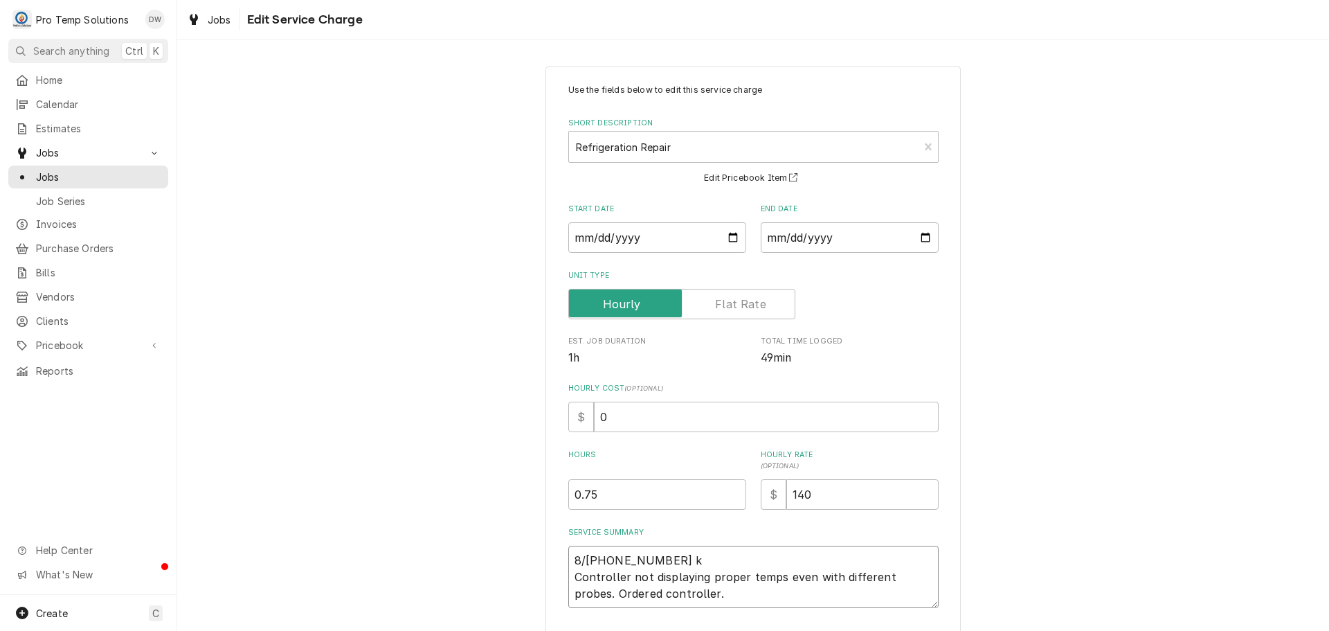
type textarea "x"
type textarea "8/14 405-500 Controller not displaying proper temps even with different probes.…"
type textarea "x"
type textarea "8/14 405-500 Controller not displaying proper temps even with different probes.…"
type textarea "x"
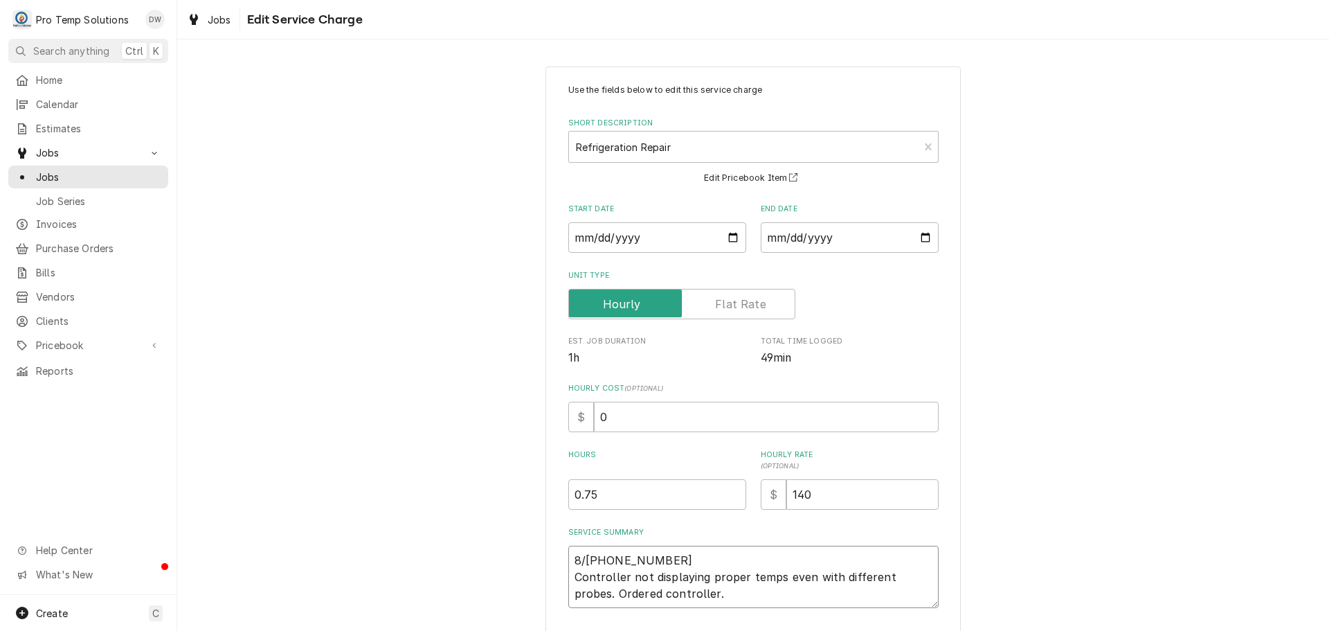
type textarea "8/14 405-500 Controller not displaying proper temps even with different probes.…"
type textarea "x"
type textarea "8/14 405-500 K Controller not displaying proper temps even with different probe…"
type textarea "x"
type textarea "8/14 405-500 KE Controller not displaying proper temps even with different prob…"
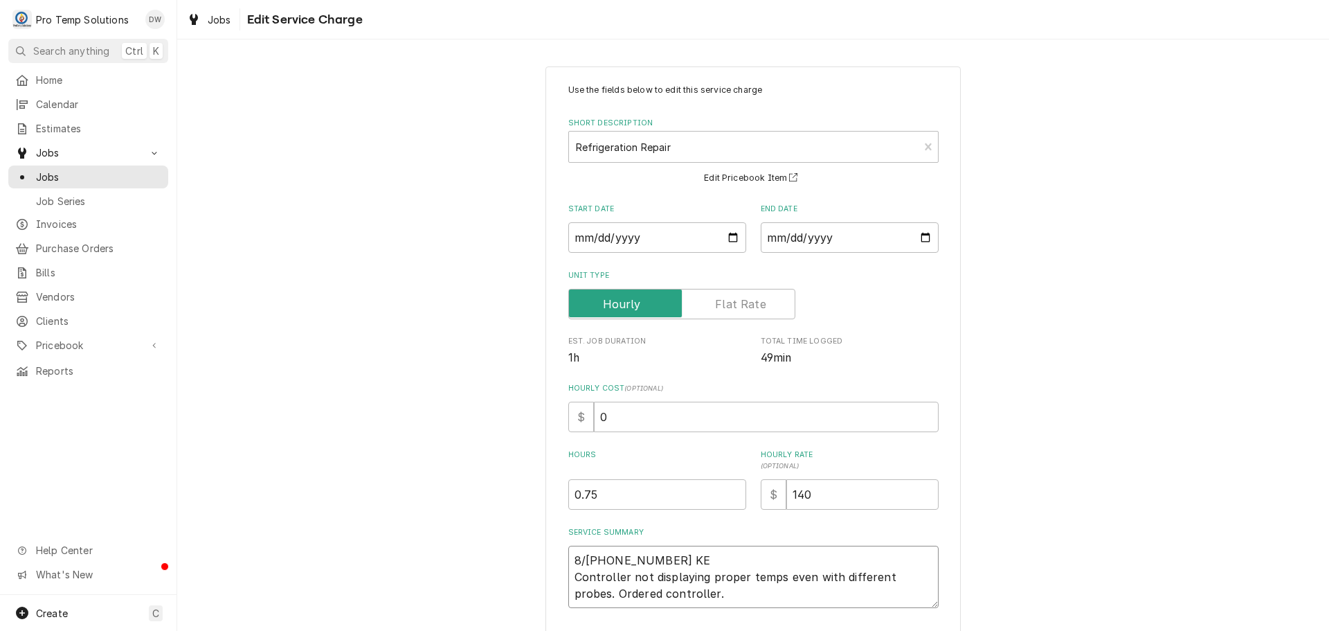
type textarea "x"
type textarea "8/14 405-500 KEV Controller not displaying proper temps even with different pro…"
type textarea "x"
type textarea "8/14 405-500 KEVI Controller not displaying proper temps even with different pr…"
type textarea "x"
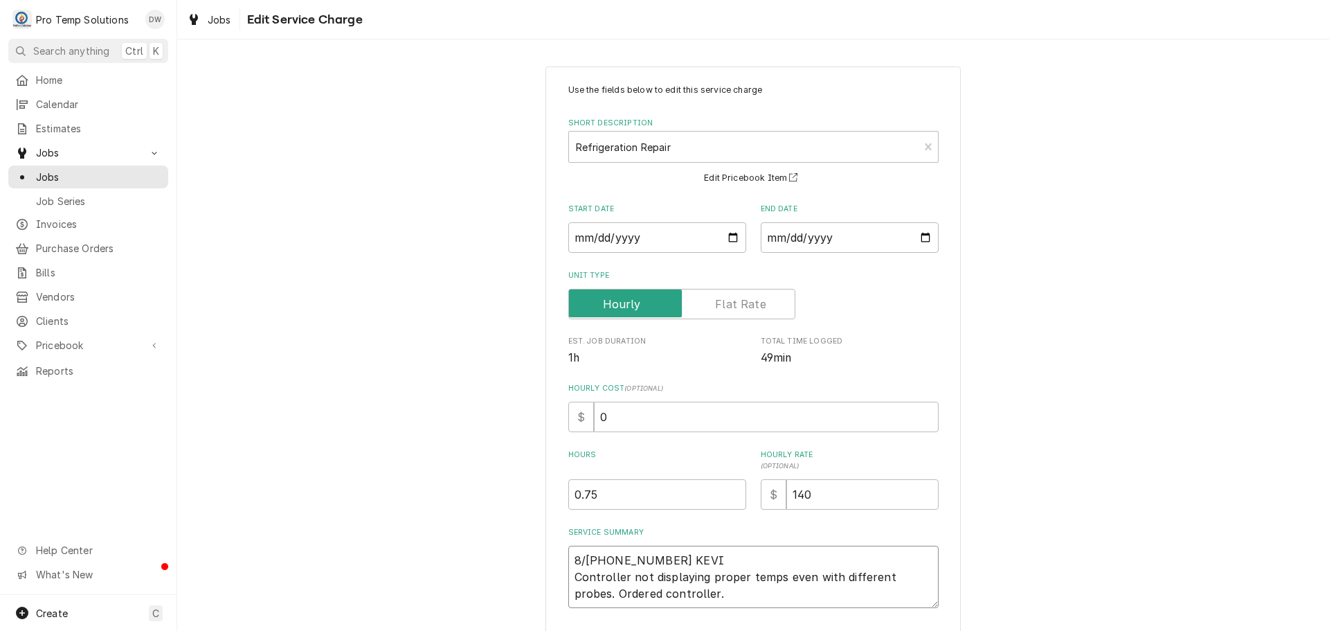
type textarea "8/14 405-500 KEVIN Controller not displaying proper temps even with different p…"
type textarea "x"
type textarea "8/14 405-500 KEVIN Controller not displaying proper temps even with different p…"
type textarea "x"
type textarea "8/14 405-500 KEVIN K Controller not displaying proper temps even with different…"
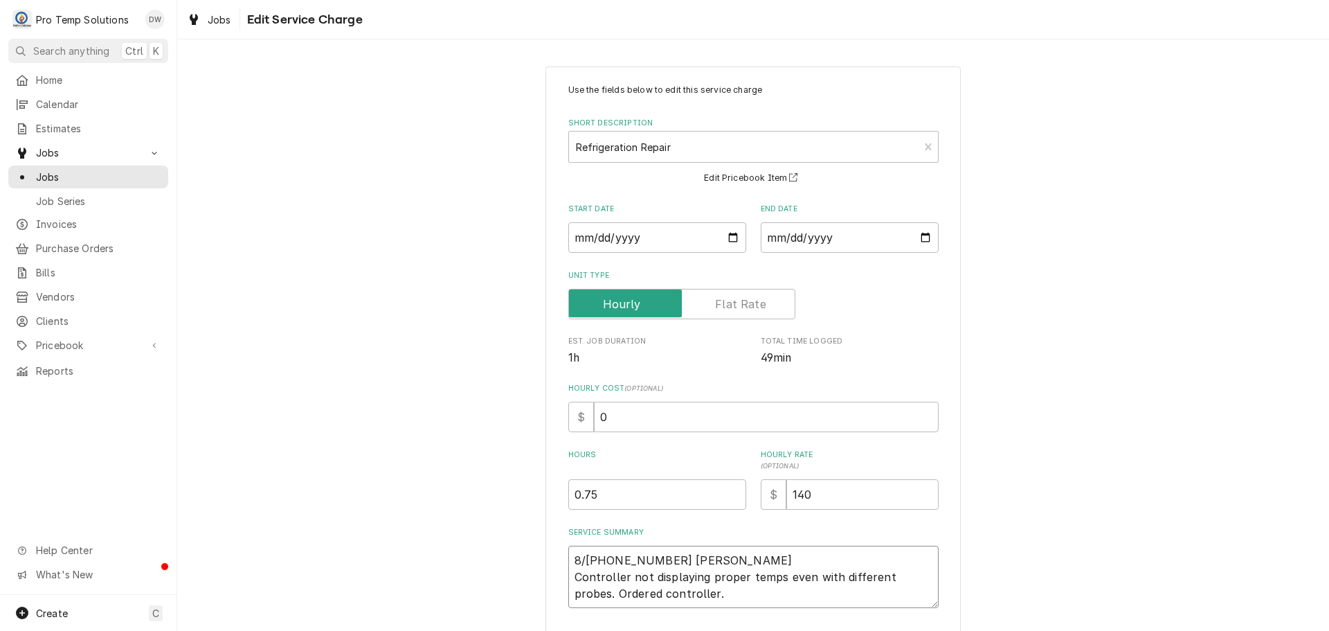
type textarea "x"
type textarea "8/14 405-500 KEVIN KO Controller not displaying proper temps even with differen…"
type textarea "x"
type textarea "8/14 405-500 KEVIN KOT Controller not displaying proper temps even with differe…"
type textarea "x"
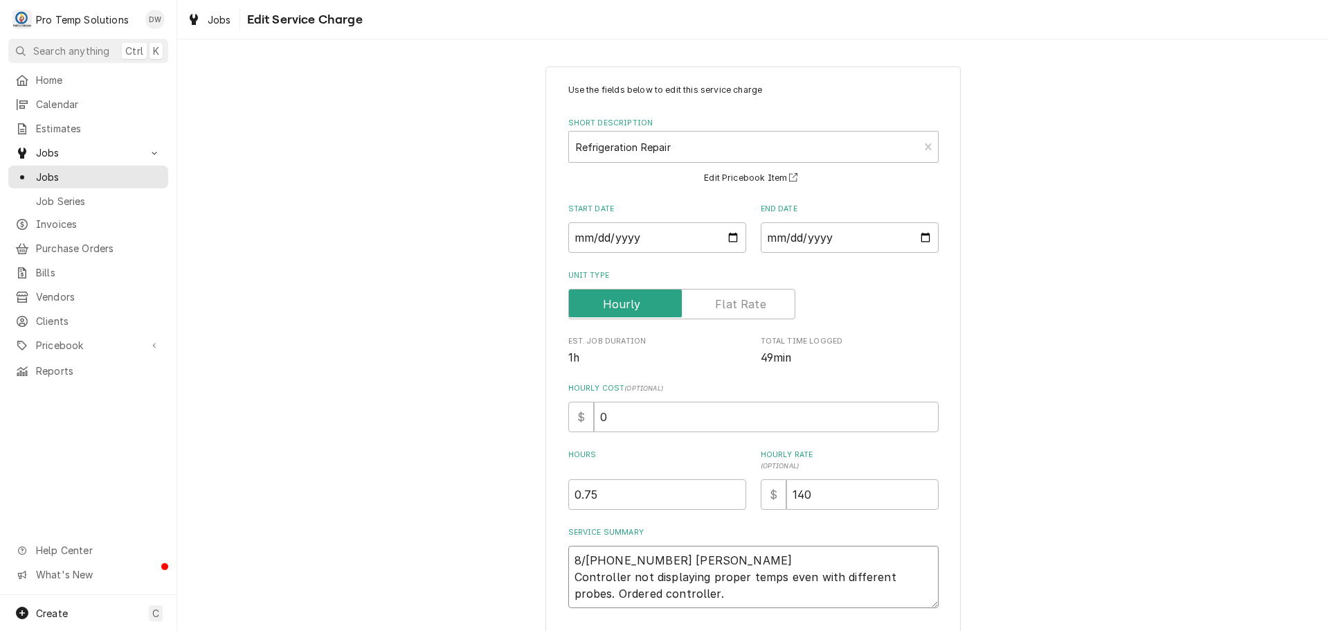
type textarea "8/14 405-500 KEVIN KOTY Controller not displaying proper temps even with differ…"
type textarea "x"
type textarea "8/14 405-500 KEVIN KOTY Controller not displaying proper temps even with differ…"
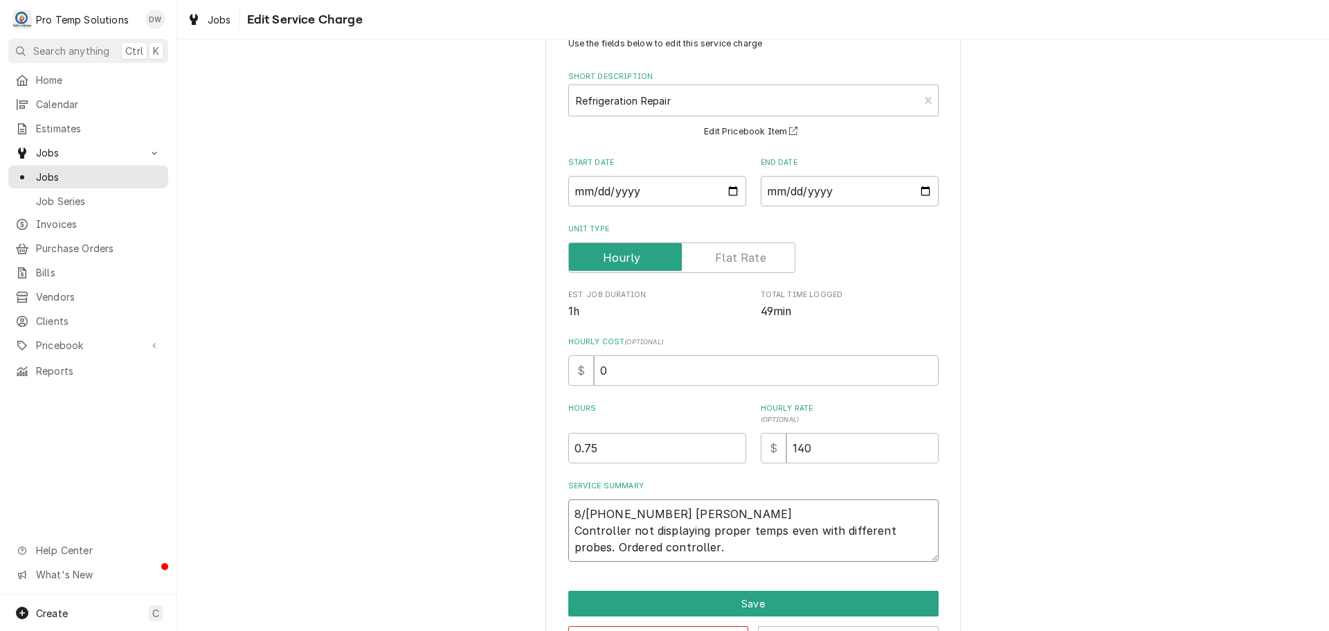
scroll to position [97, 0]
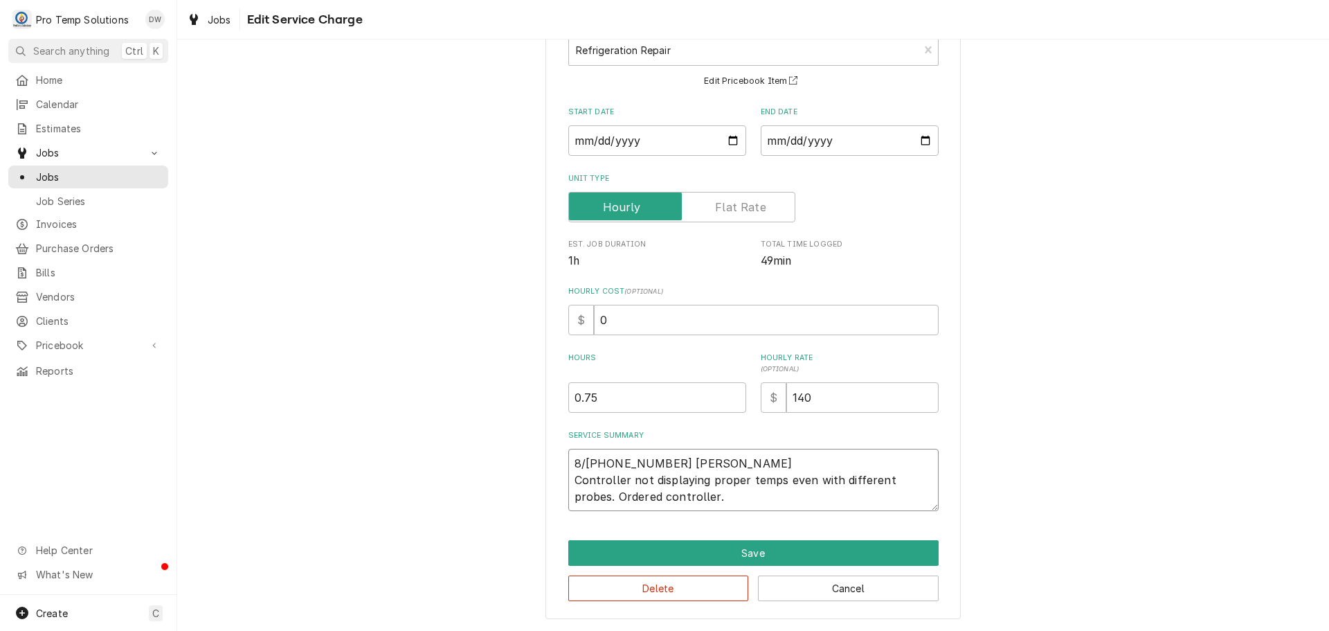
click at [762, 501] on textarea "8/14 405-500 KEVIN KOTY Controller not displaying proper temps even with differ…" at bounding box center [753, 480] width 370 height 62
type textarea "x"
type textarea "8/14 405-500 KEVIN KOTY Controller not displaying proper temps even with differ…"
type textarea "x"
type textarea "8/14 405-500 KEVIN KOTY Controller not displaying proper temps even with differ…"
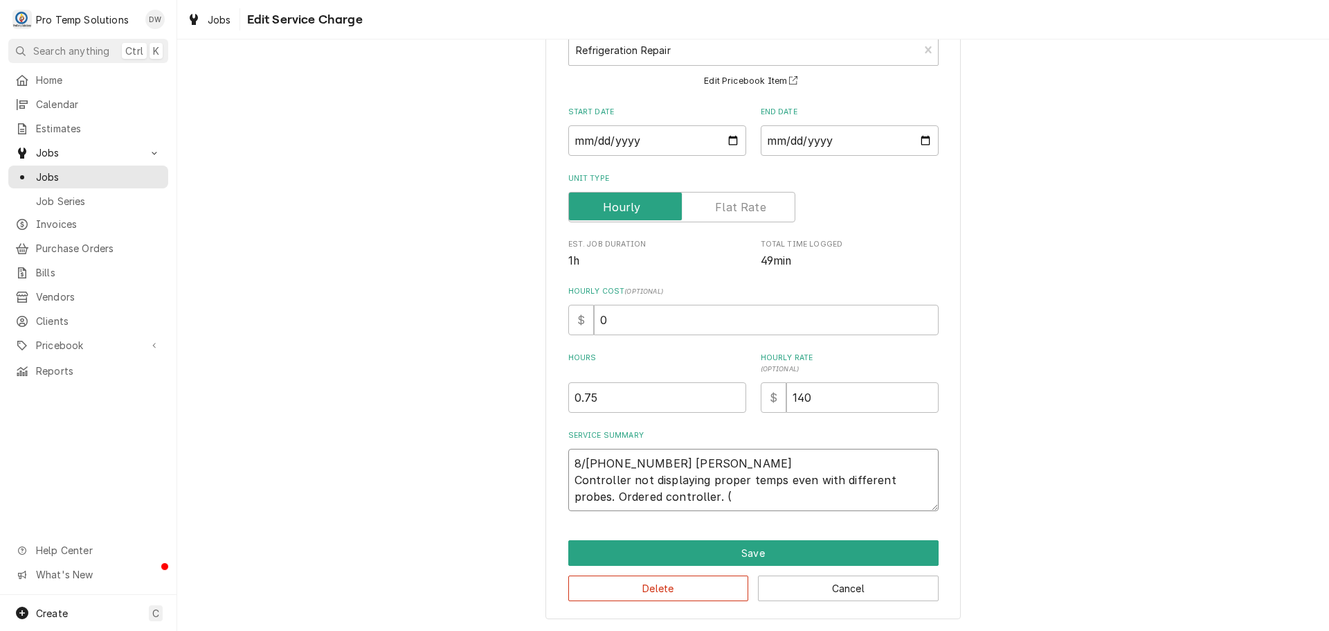
type textarea "x"
type textarea "8/14 405-500 KEVIN KOTY Controller not displaying proper temps even with differ…"
type textarea "x"
type textarea "8/14 405-500 KEVIN KOTY Controller not displaying proper temps even with differ…"
type textarea "x"
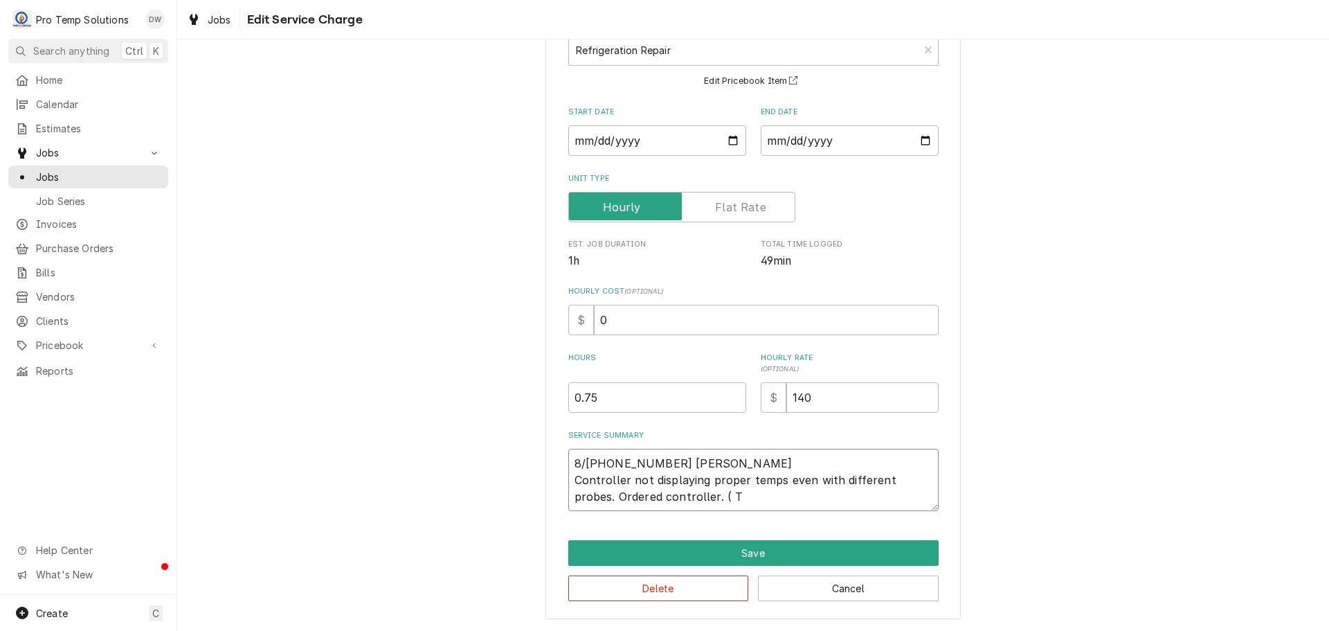
type textarea "8/14 405-500 KEVIN KOTY Controller not displaying proper temps even with differ…"
type textarea "x"
type textarea "8/14 405-500 KEVIN KOTY Controller not displaying proper temps even with differ…"
type textarea "x"
type textarea "8/14 405-500 KEVIN KOTY Controller not displaying proper temps even with differ…"
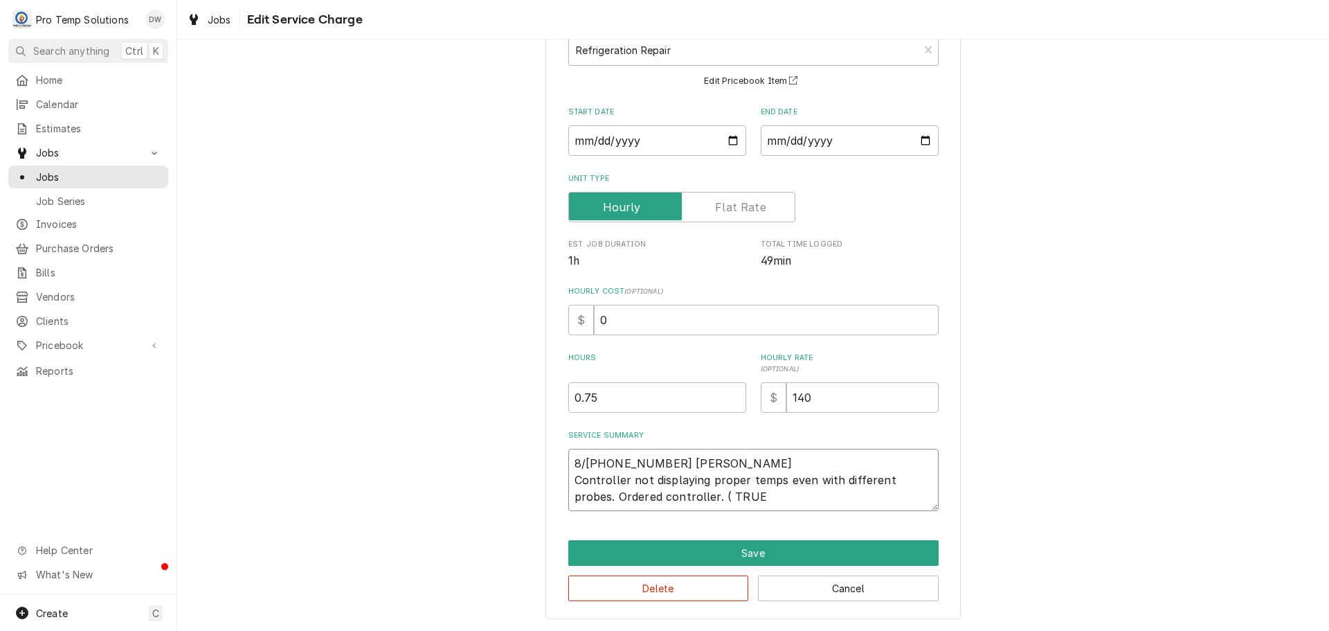
type textarea "x"
type textarea "8/14 405-500 KEVIN KOTY Controller not displaying proper temps even with differ…"
type textarea "x"
type textarea "8/14 405-500 KEVIN KOTY Controller not displaying proper temps even with differ…"
type textarea "x"
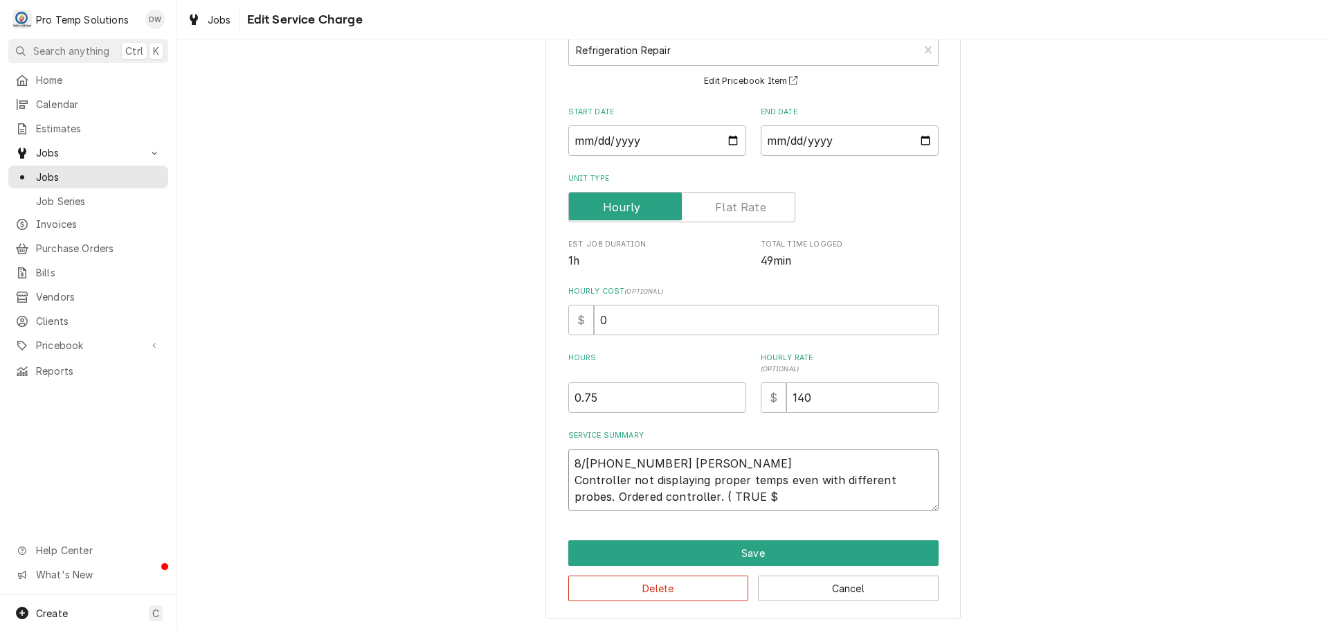
type textarea "8/14 405-500 KEVIN KOTY Controller not displaying proper temps even with differ…"
type textarea "x"
type textarea "8/14 405-500 KEVIN KOTY Controller not displaying proper temps even with differ…"
type textarea "x"
type textarea "8/14 405-500 KEVIN KOTY Controller not displaying proper temps even with differ…"
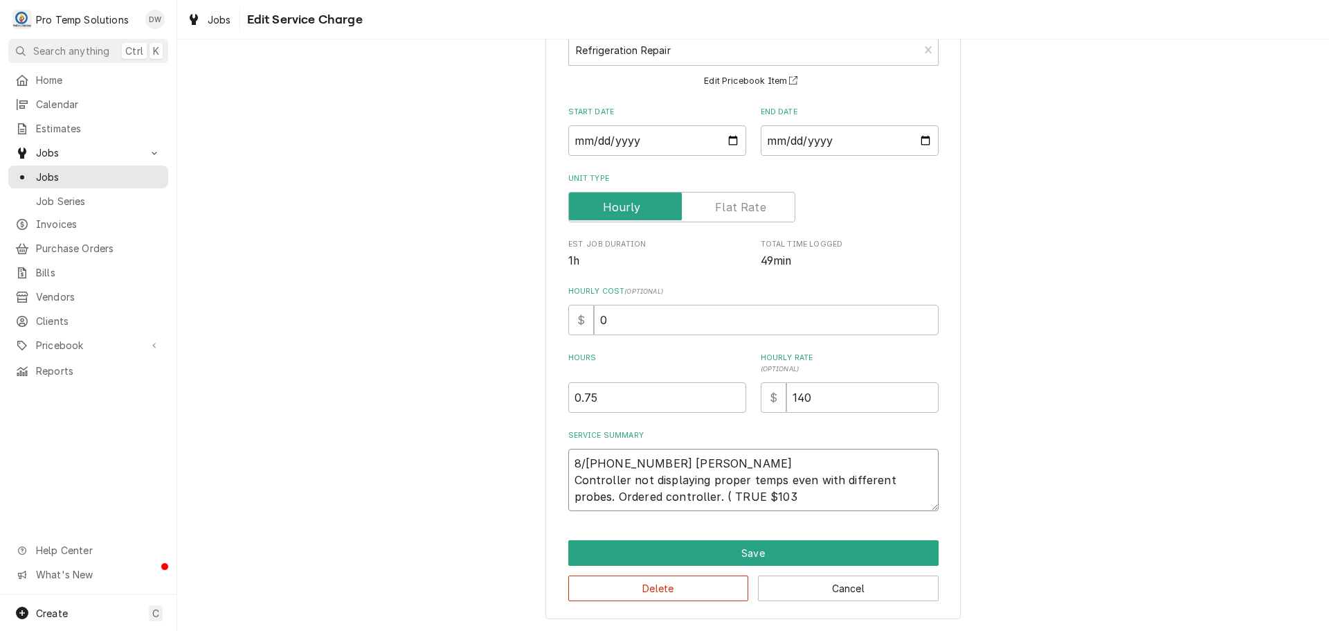
type textarea "x"
type textarea "8/14 405-500 KEVIN KOTY Controller not displaying proper temps even with differ…"
type textarea "x"
type textarea "8/14 405-500 KEVIN KOTY Controller not displaying proper temps even with differ…"
type textarea "x"
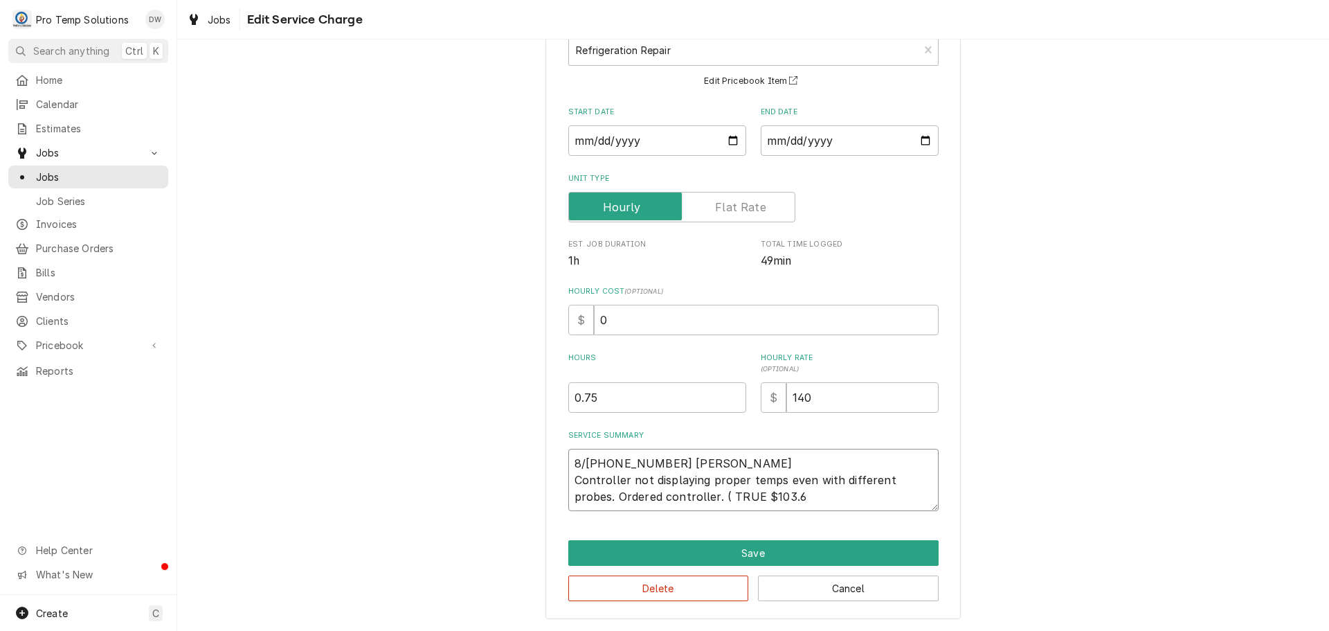
type textarea "8/14 405-500 KEVIN KOTY Controller not displaying proper temps even with differ…"
type textarea "x"
type textarea "8/14 405-500 KEVIN KOTY Controller not displaying proper temps even with differ…"
type textarea "x"
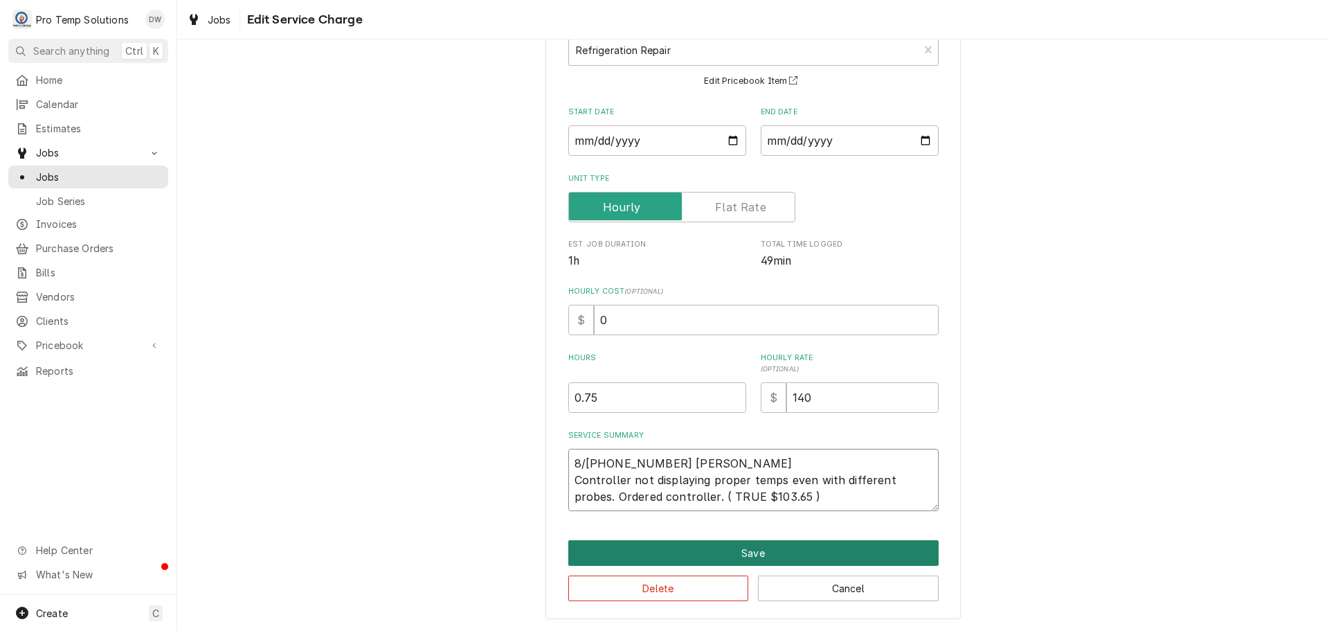
type textarea "8/14 405-500 KEVIN KOTY Controller not displaying proper temps even with differ…"
click at [748, 551] on button "Save" at bounding box center [753, 553] width 370 height 26
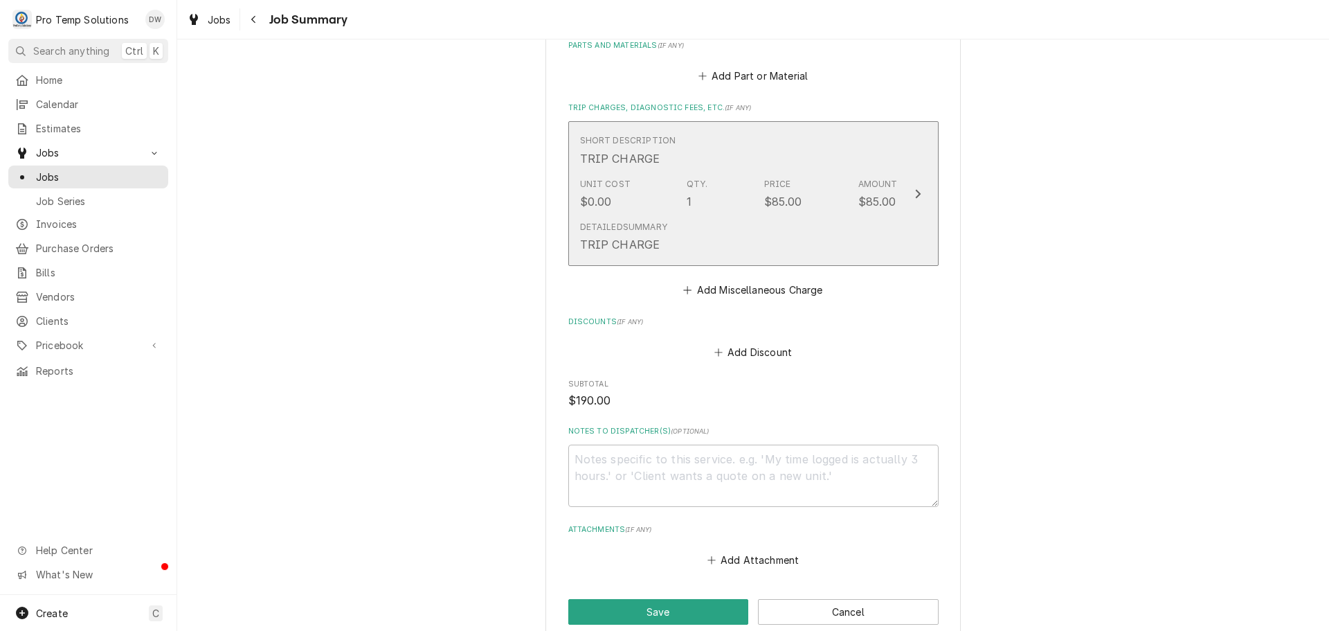
scroll to position [831, 0]
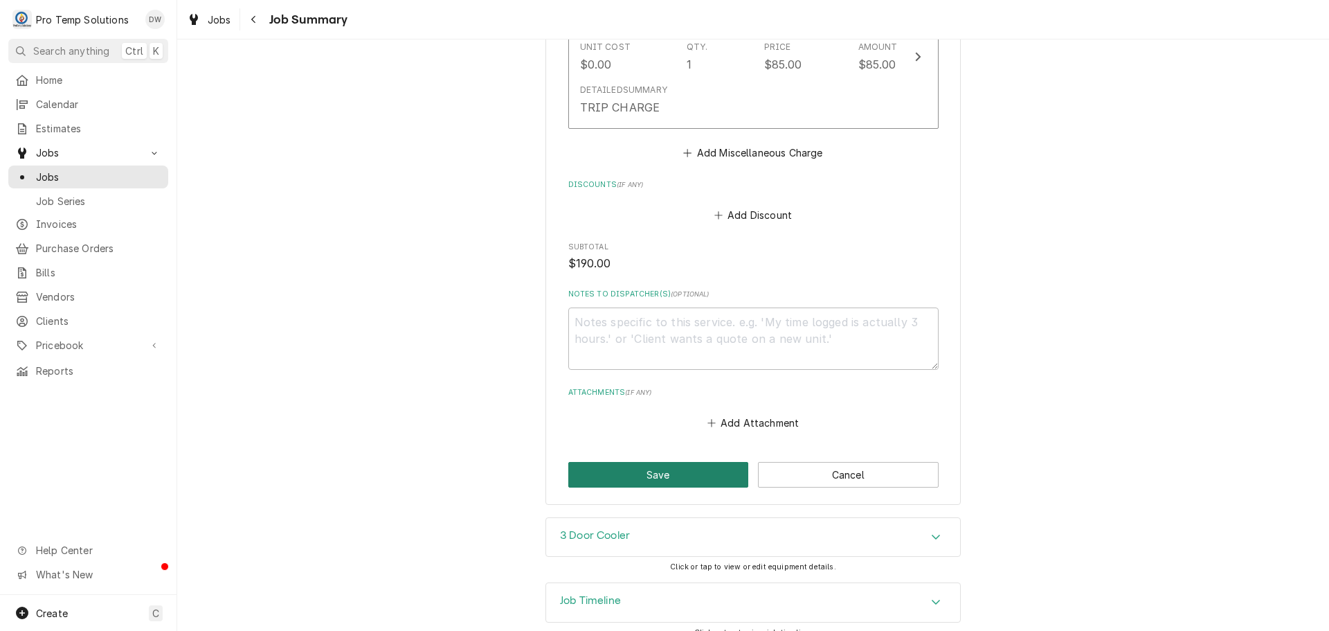
click at [654, 476] on button "Save" at bounding box center [658, 475] width 181 height 26
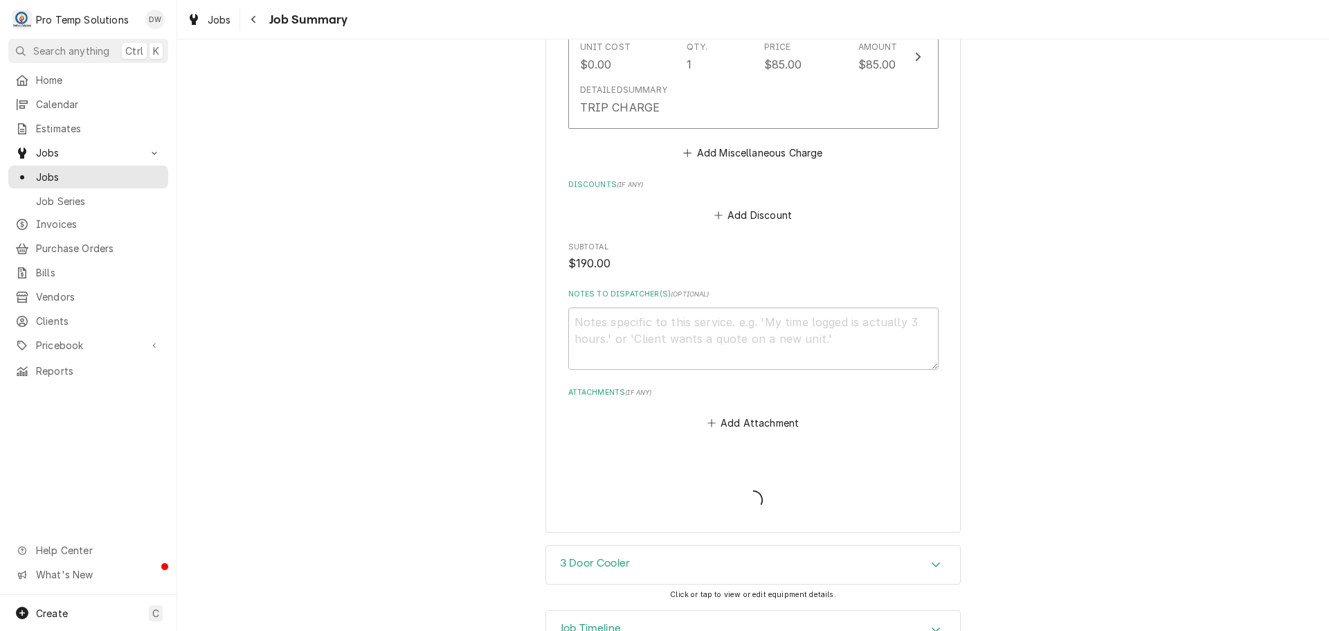
type textarea "x"
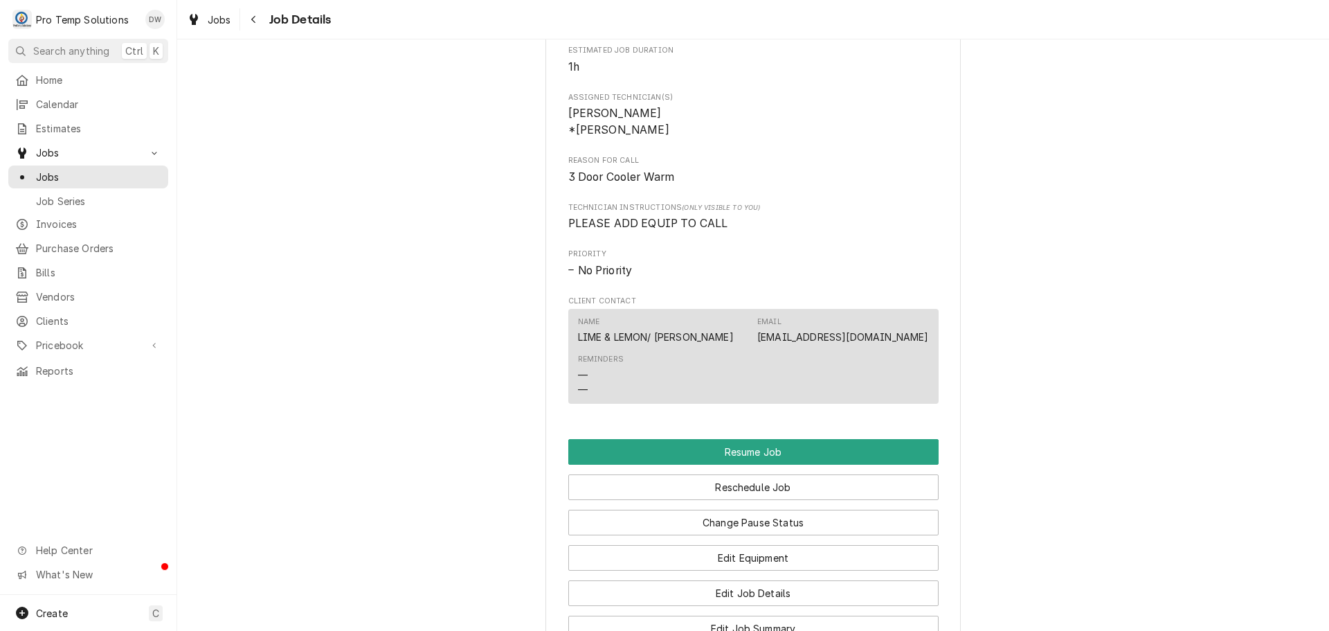
scroll to position [1108, 0]
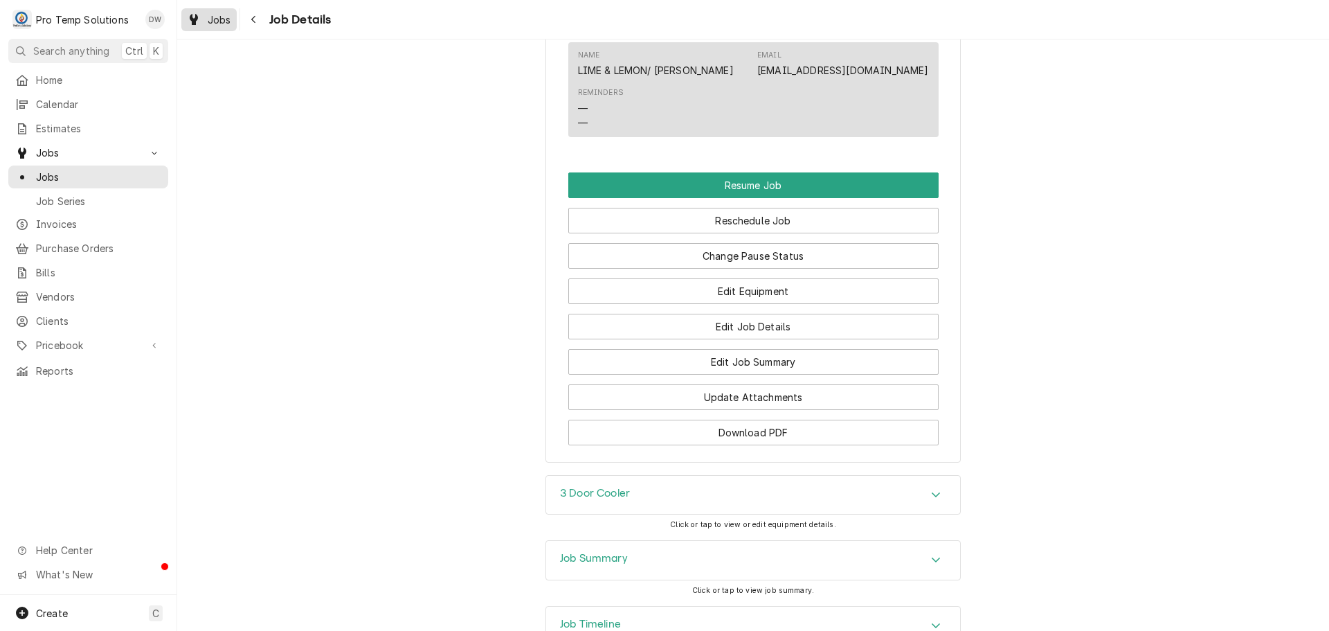
click at [210, 19] on span "Jobs" at bounding box center [220, 19] width 24 height 15
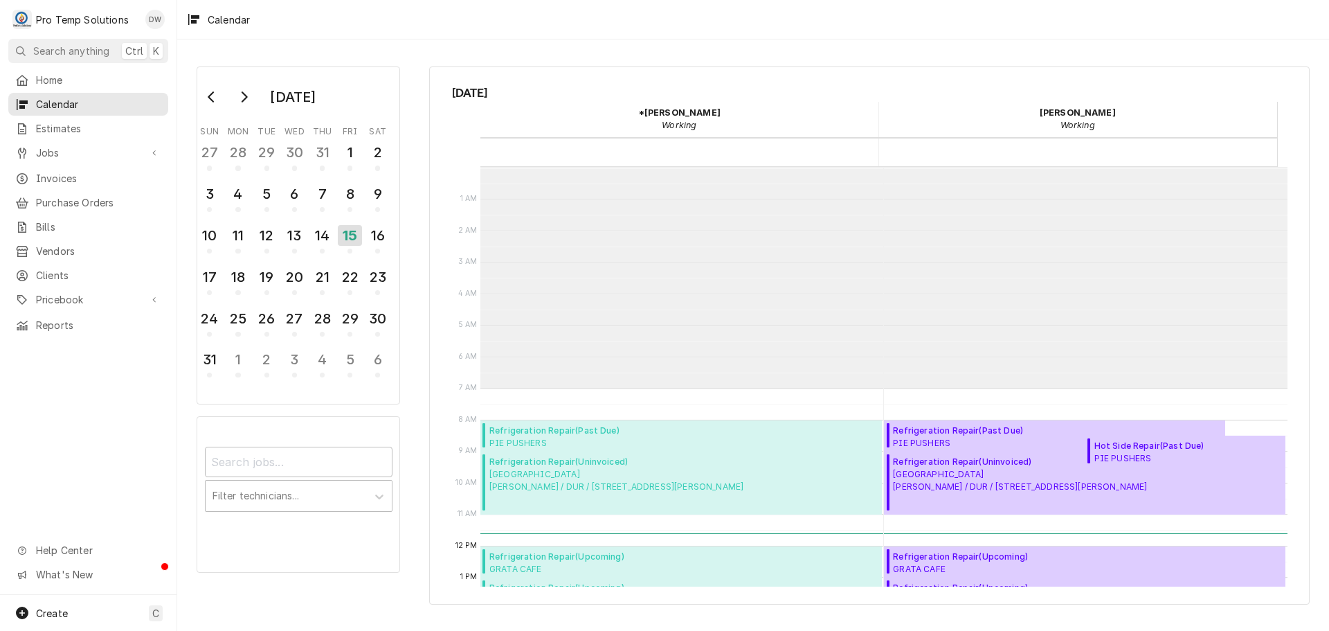
scroll to position [221, 0]
